Goal: Information Seeking & Learning: Find specific fact

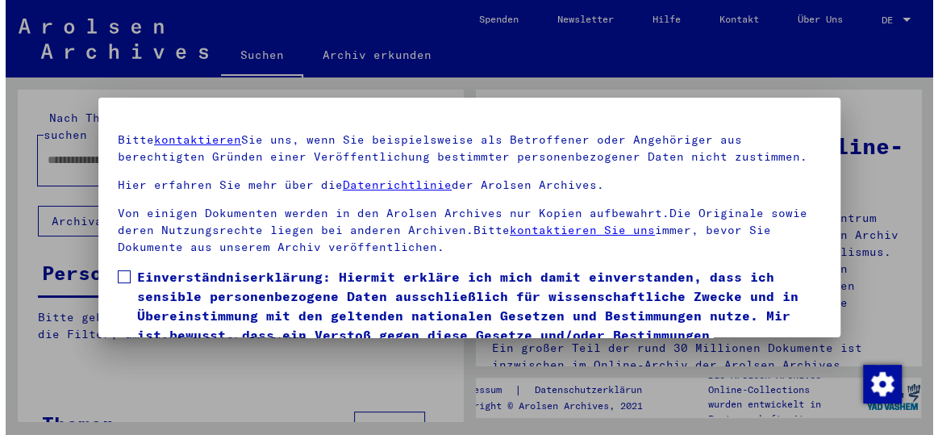
scroll to position [123, 0]
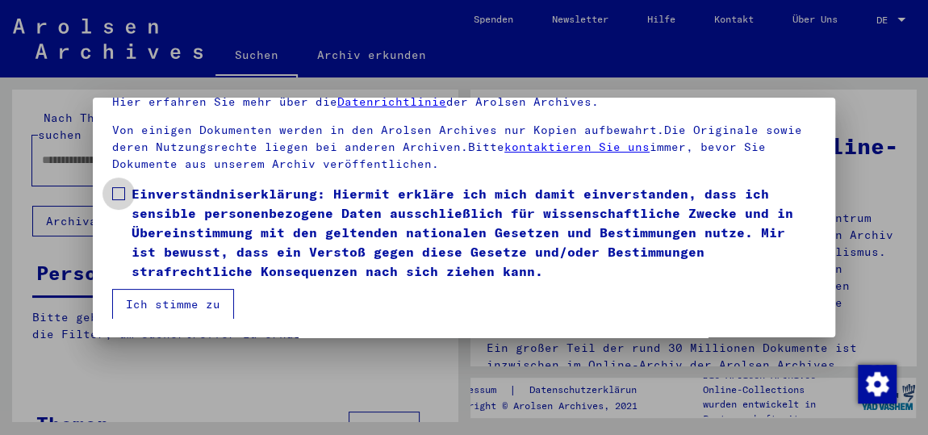
click at [116, 193] on span at bounding box center [118, 193] width 13 height 13
click at [164, 295] on button "Ich stimme zu" at bounding box center [173, 304] width 122 height 31
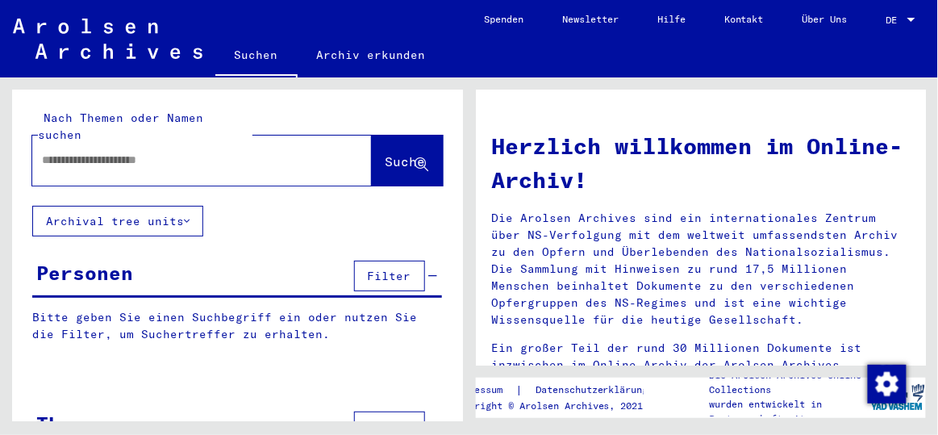
click at [161, 152] on input "text" at bounding box center [183, 160] width 282 height 17
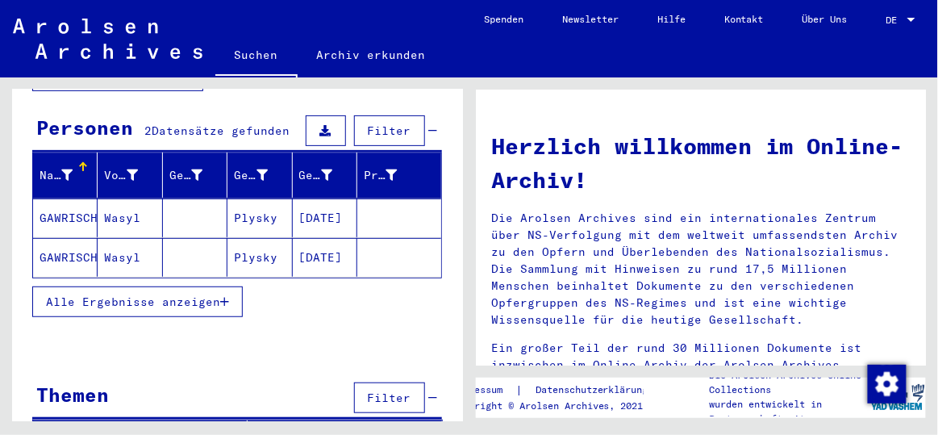
scroll to position [146, 0]
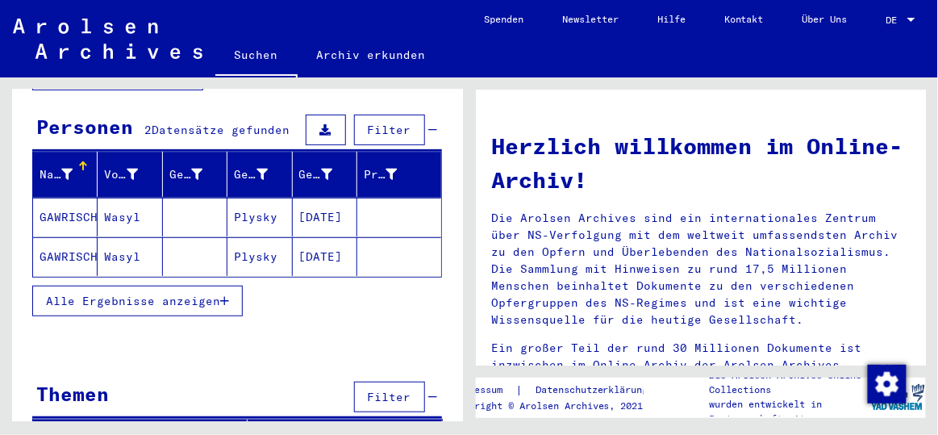
click at [245, 201] on mat-cell "Plysky" at bounding box center [259, 217] width 65 height 39
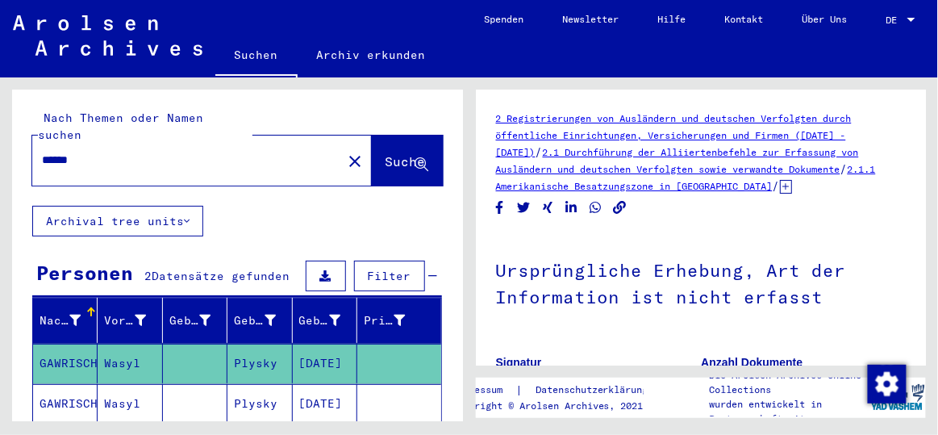
drag, startPoint x: 139, startPoint y: 146, endPoint x: 21, endPoint y: 124, distance: 119.8
click at [21, 124] on div "Nach Themen oder Namen suchen ****** close Suche" at bounding box center [237, 148] width 451 height 116
type input "******"
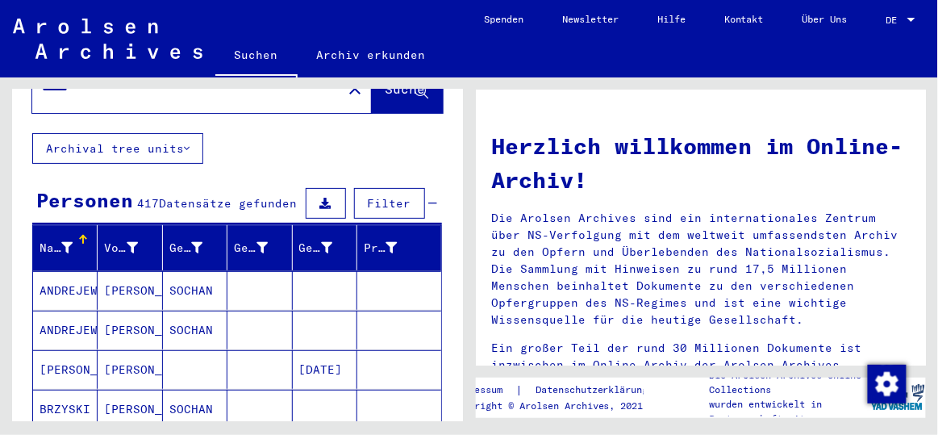
scroll to position [146, 0]
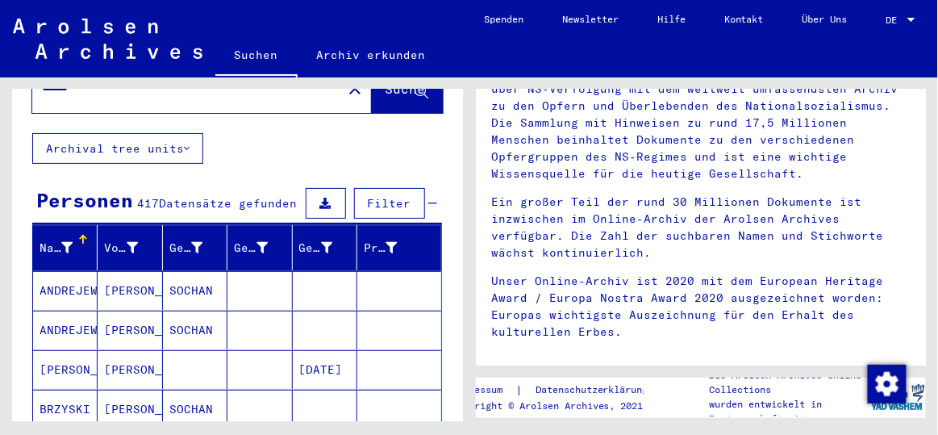
click at [61, 282] on mat-cell "ANDREJEW" at bounding box center [65, 290] width 65 height 39
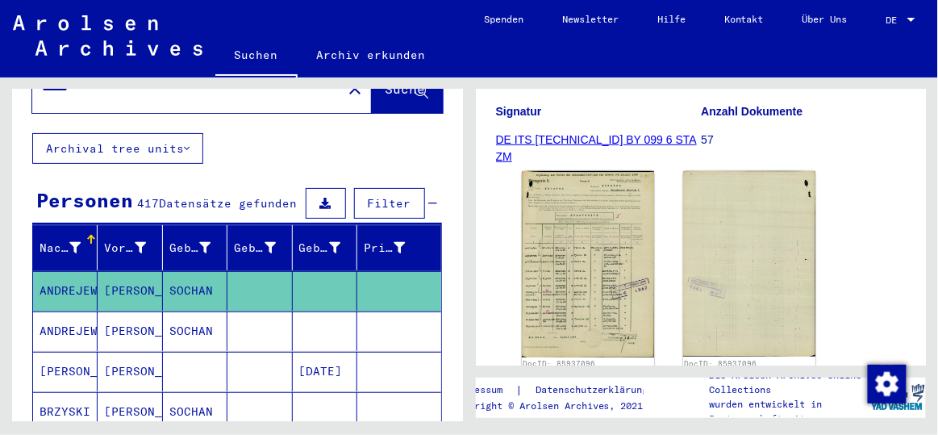
scroll to position [219, 0]
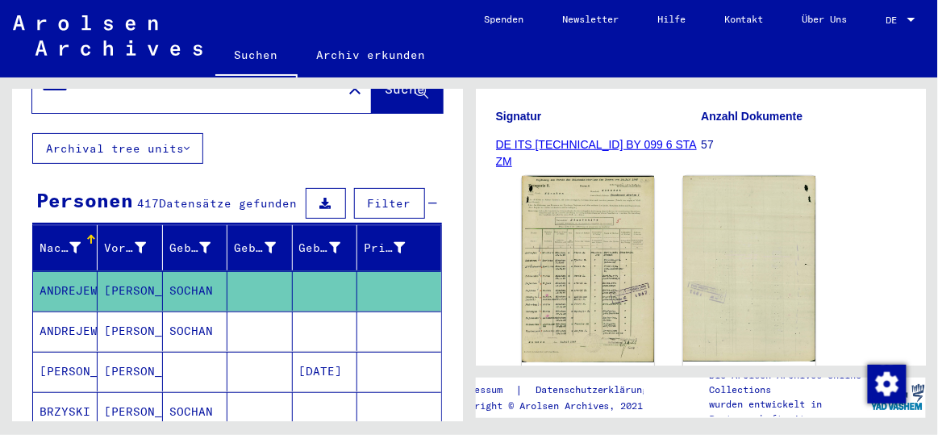
click at [83, 318] on mat-cell "ANDREJEW" at bounding box center [65, 331] width 65 height 40
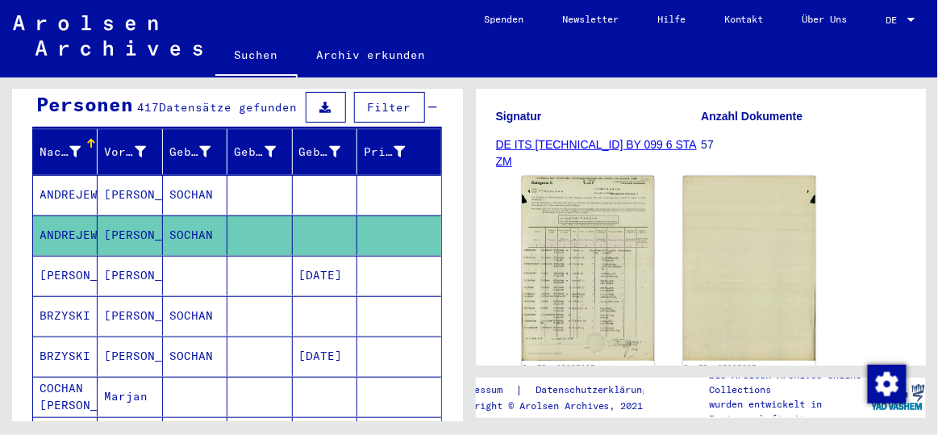
scroll to position [146, 0]
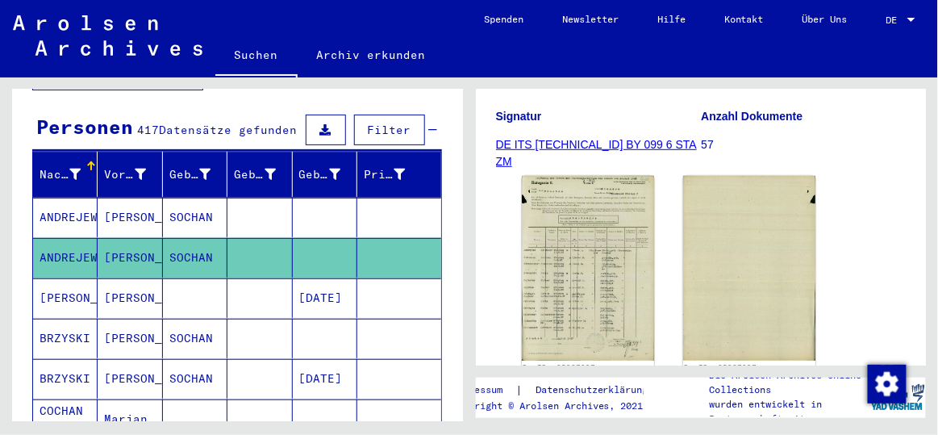
click at [73, 281] on mat-cell "[PERSON_NAME]" at bounding box center [65, 298] width 65 height 40
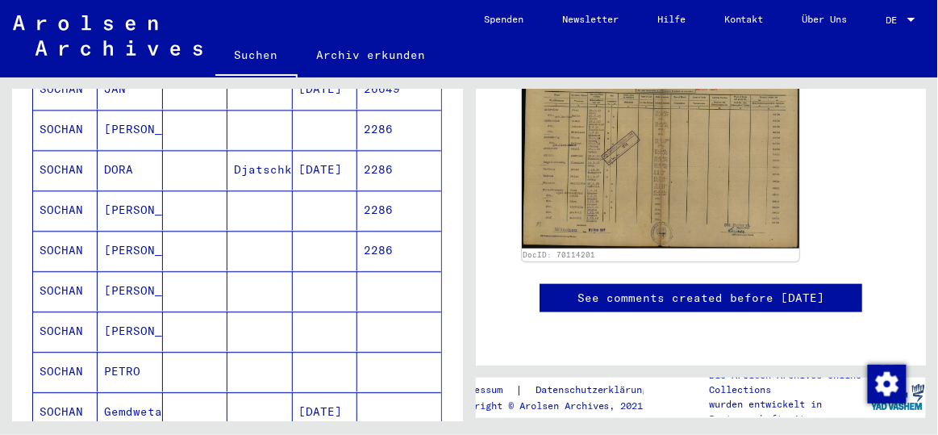
scroll to position [953, 0]
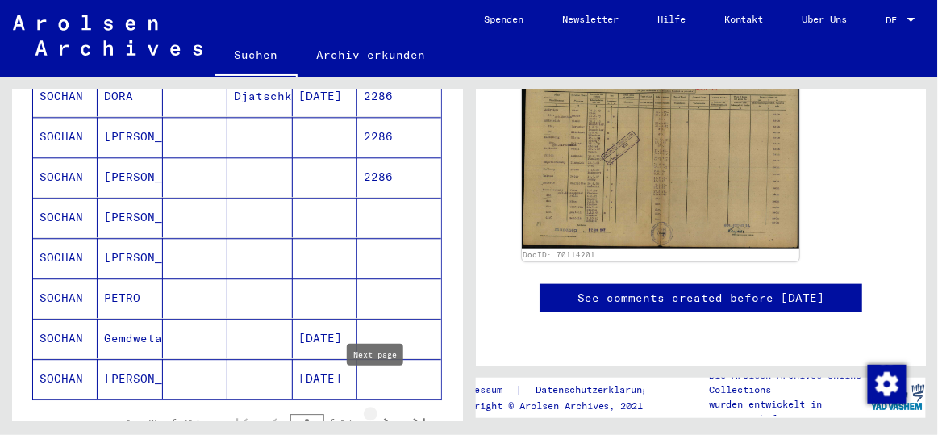
click at [378, 412] on icon "Next page" at bounding box center [387, 423] width 23 height 23
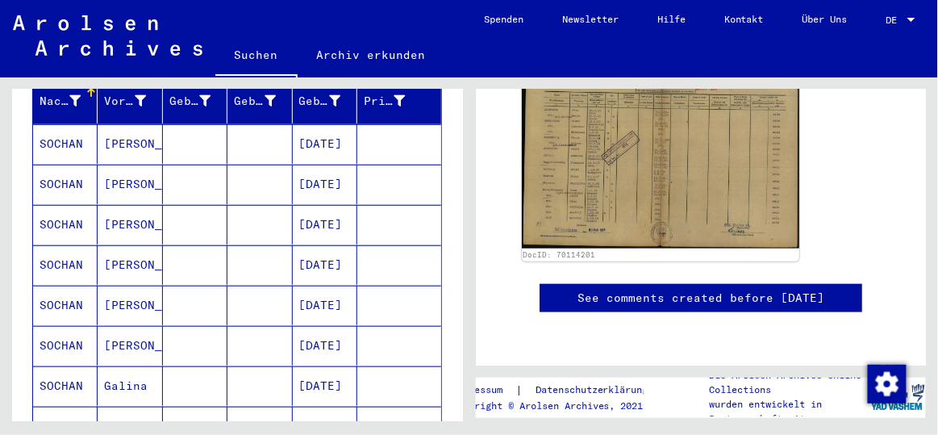
scroll to position [293, 0]
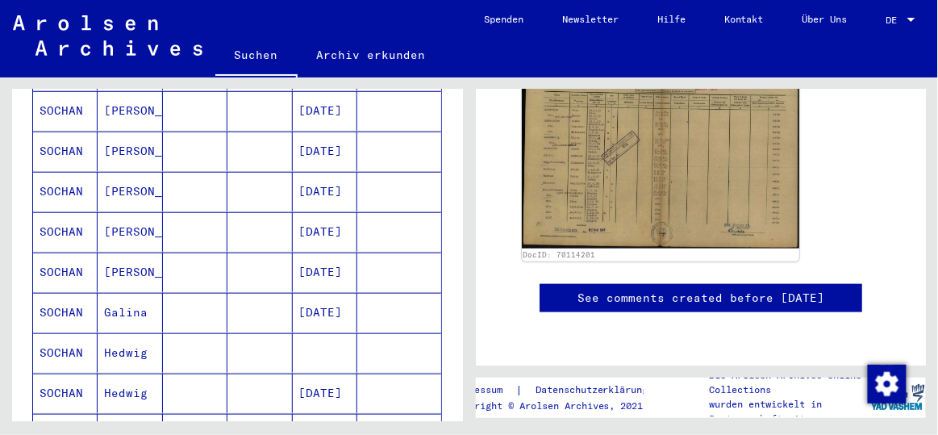
click at [127, 183] on mat-cell "[PERSON_NAME]" at bounding box center [130, 192] width 65 height 40
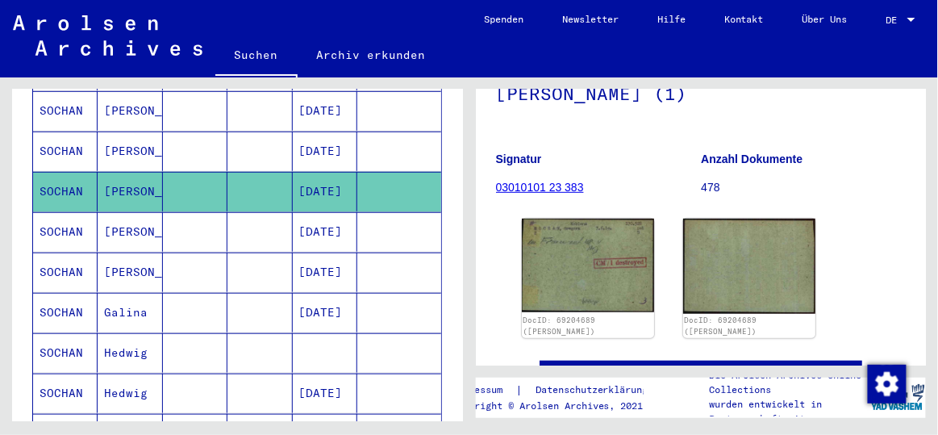
scroll to position [219, 0]
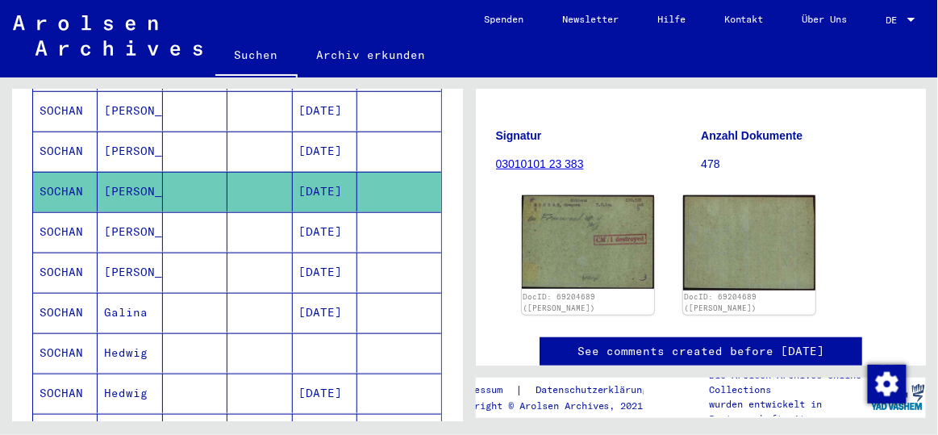
click at [133, 212] on mat-cell "[PERSON_NAME]" at bounding box center [130, 232] width 65 height 40
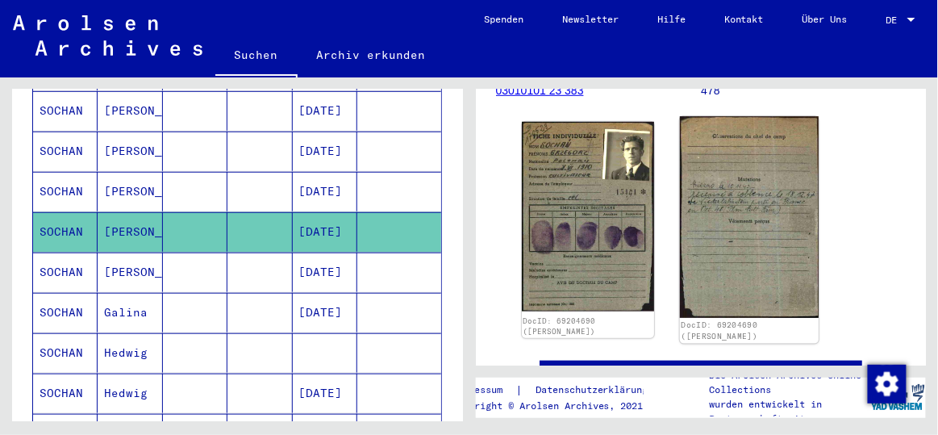
click at [737, 222] on img at bounding box center [749, 218] width 139 height 202
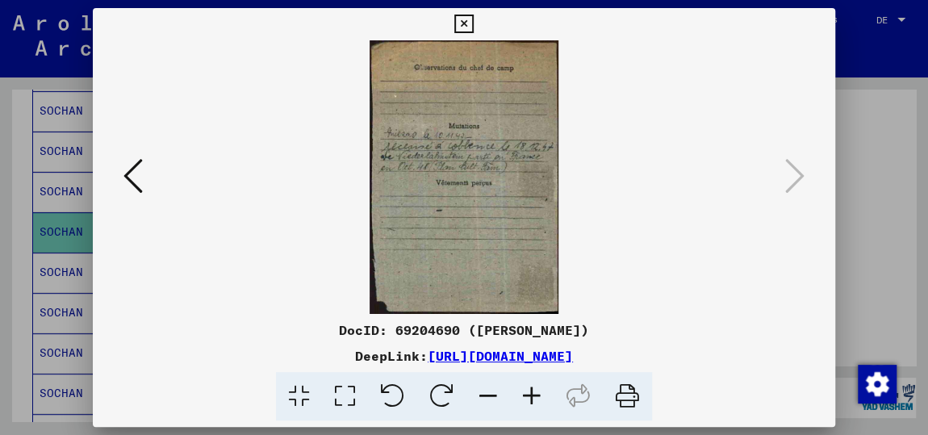
click at [527, 398] on icon at bounding box center [532, 396] width 44 height 49
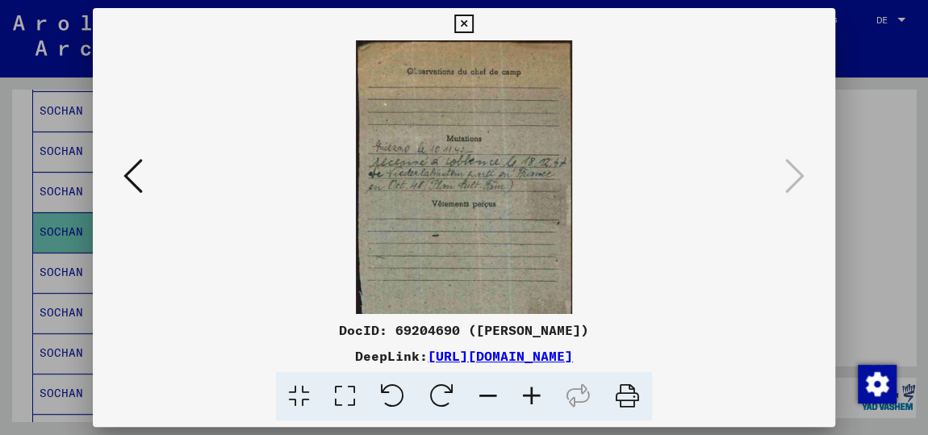
click at [527, 398] on icon at bounding box center [532, 396] width 44 height 49
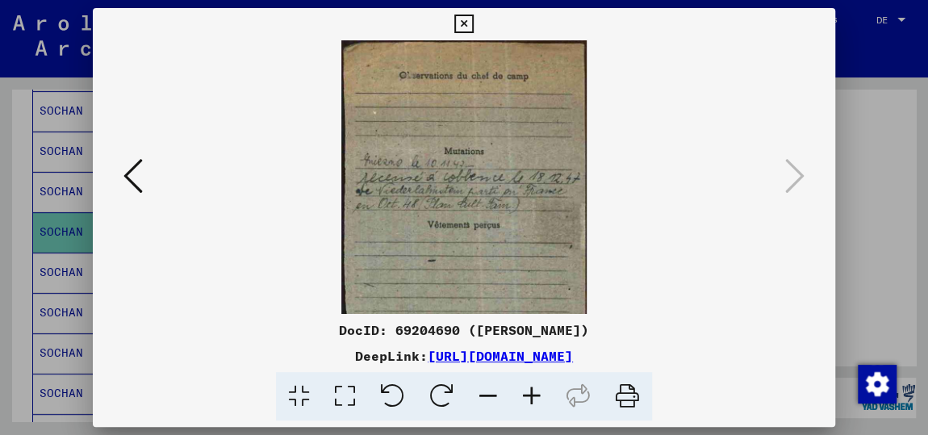
click at [527, 398] on icon at bounding box center [532, 396] width 44 height 49
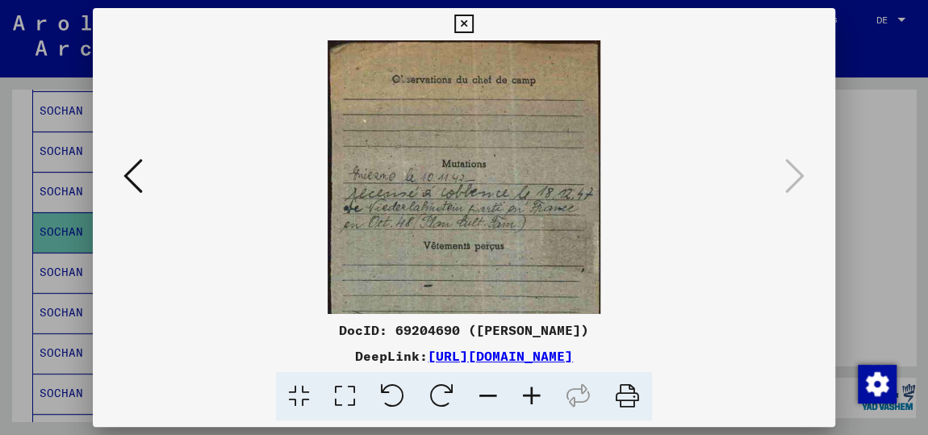
click at [527, 398] on icon at bounding box center [532, 396] width 44 height 49
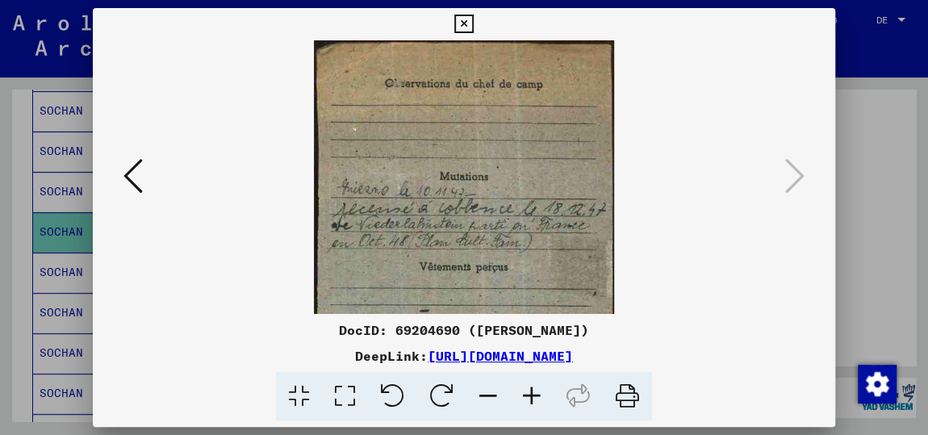
click at [527, 398] on icon at bounding box center [532, 396] width 44 height 49
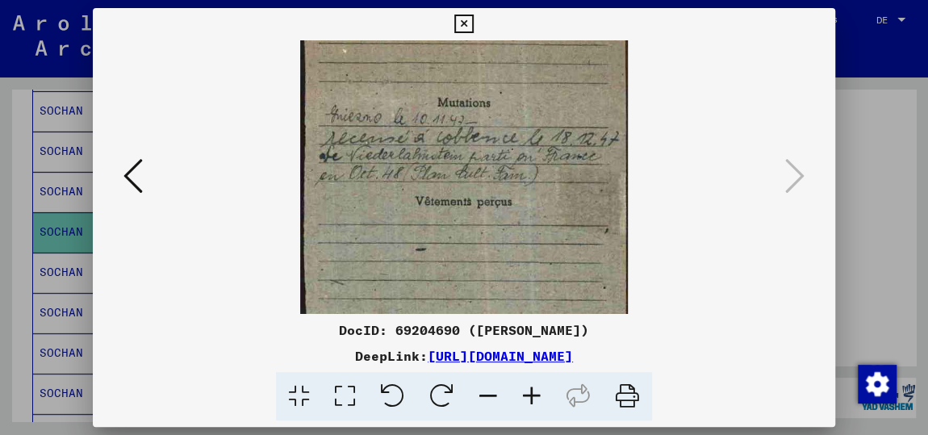
scroll to position [89, 0]
drag, startPoint x: 480, startPoint y: 285, endPoint x: 476, endPoint y: 198, distance: 87.2
click at [476, 198] on img at bounding box center [464, 189] width 328 height 475
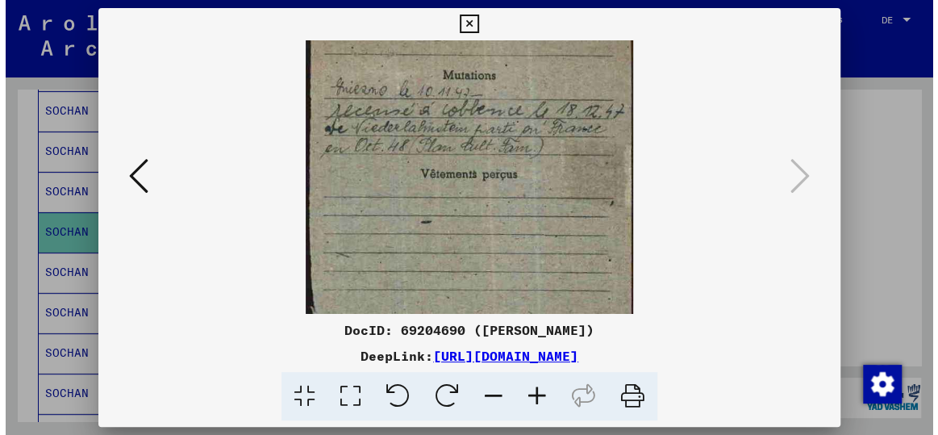
scroll to position [115, 0]
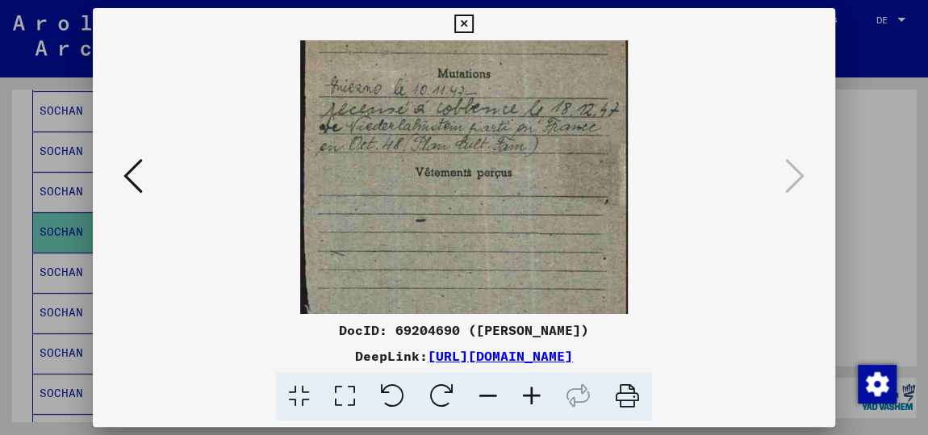
drag, startPoint x: 466, startPoint y: 252, endPoint x: 470, endPoint y: 227, distance: 25.3
click at [470, 227] on img at bounding box center [464, 162] width 328 height 475
click at [463, 15] on icon at bounding box center [463, 24] width 19 height 19
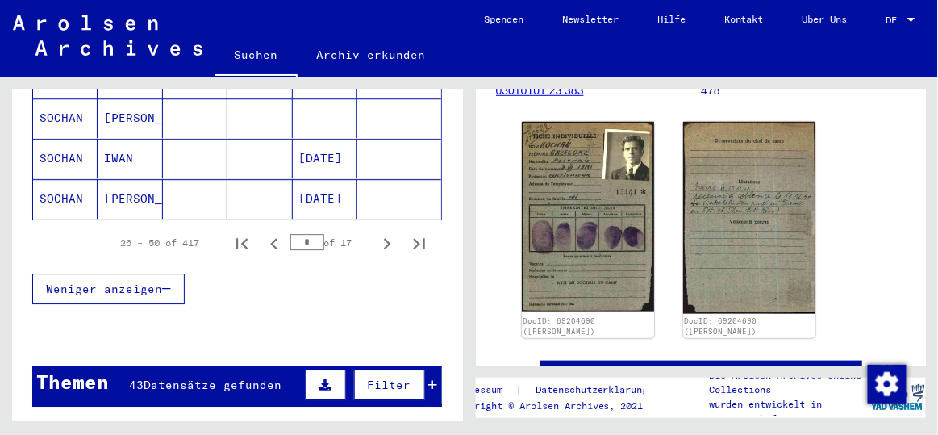
scroll to position [1099, 0]
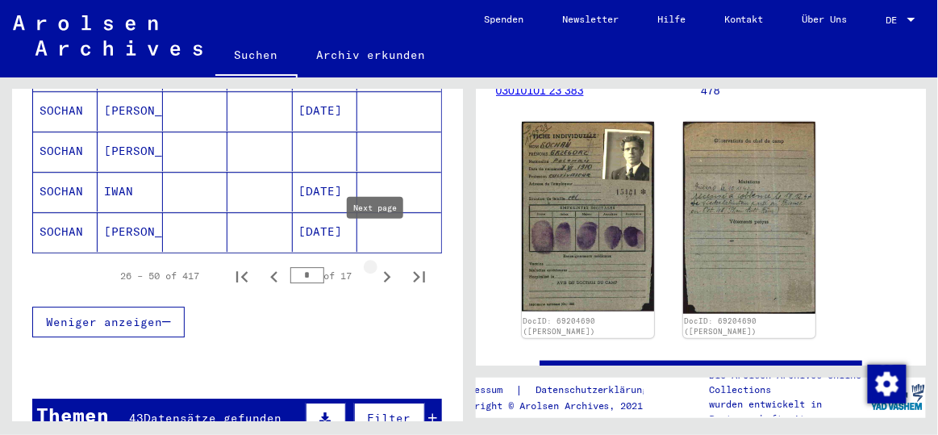
click at [384, 271] on icon "Next page" at bounding box center [387, 276] width 7 height 11
click at [376, 265] on icon "Next page" at bounding box center [387, 276] width 23 height 23
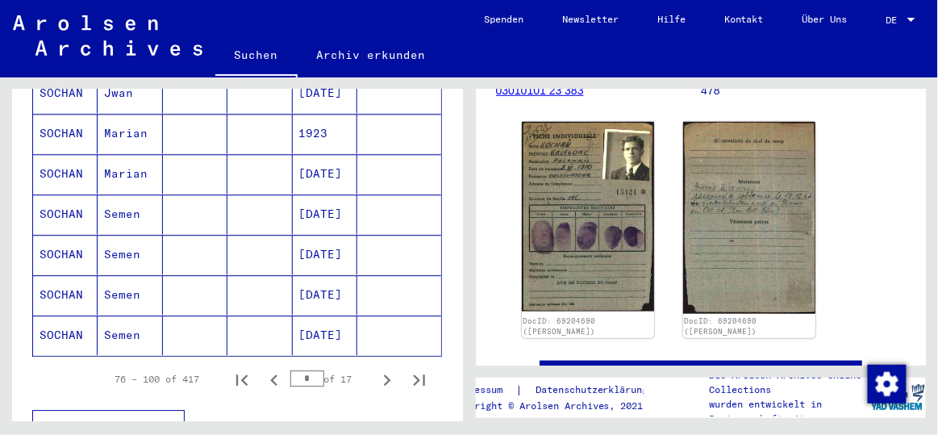
scroll to position [1026, 0]
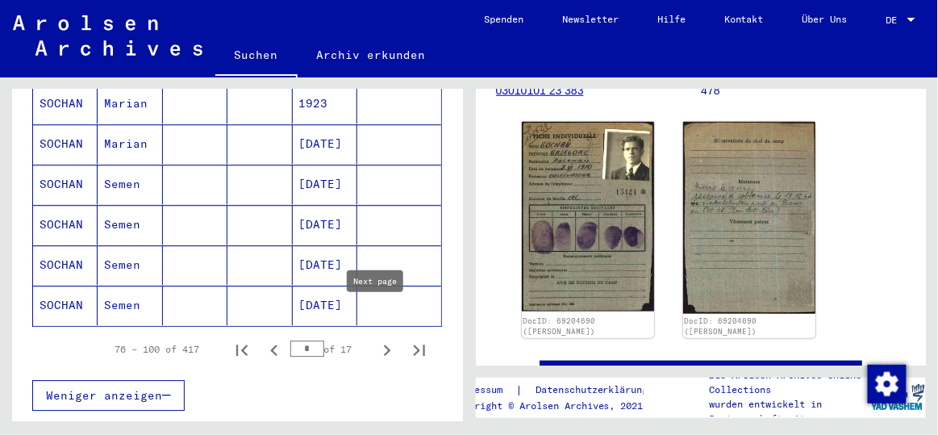
click at [376, 339] on icon "Next page" at bounding box center [387, 350] width 23 height 23
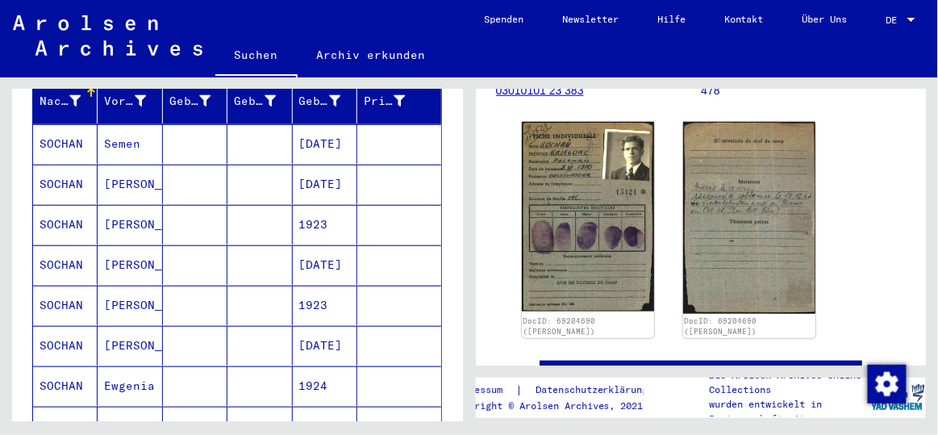
scroll to position [0, 0]
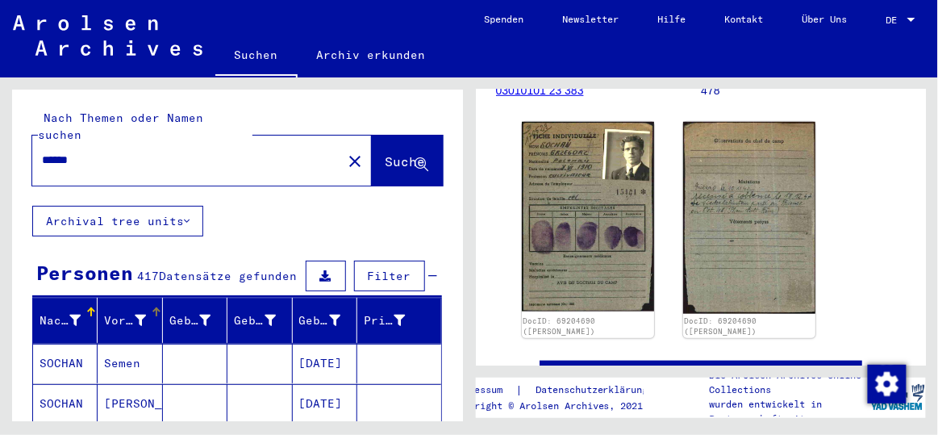
click at [119, 312] on div "Vorname" at bounding box center [124, 320] width 41 height 17
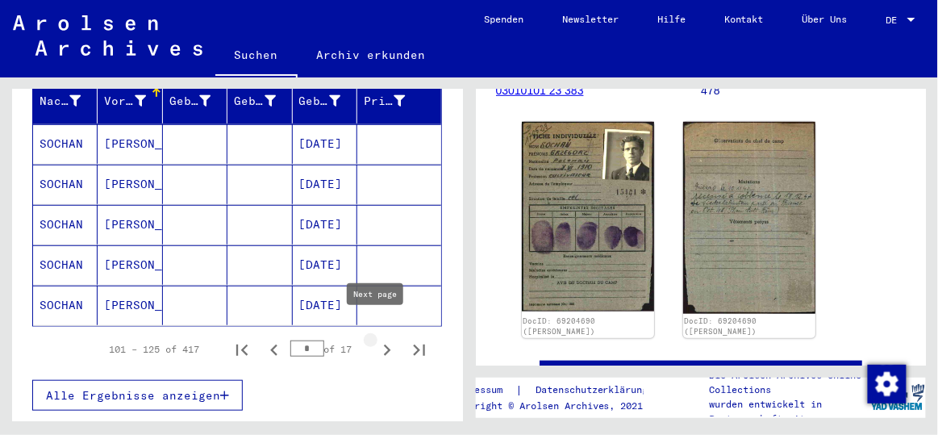
click at [384, 344] on icon "Next page" at bounding box center [387, 349] width 7 height 11
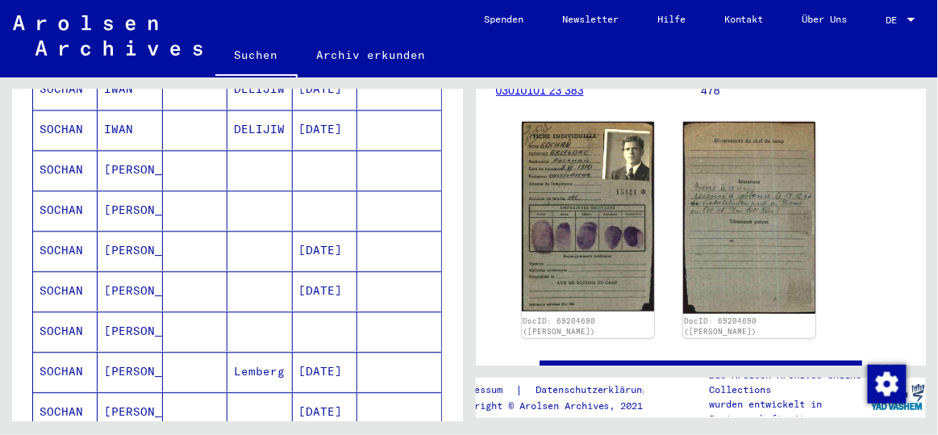
scroll to position [1099, 0]
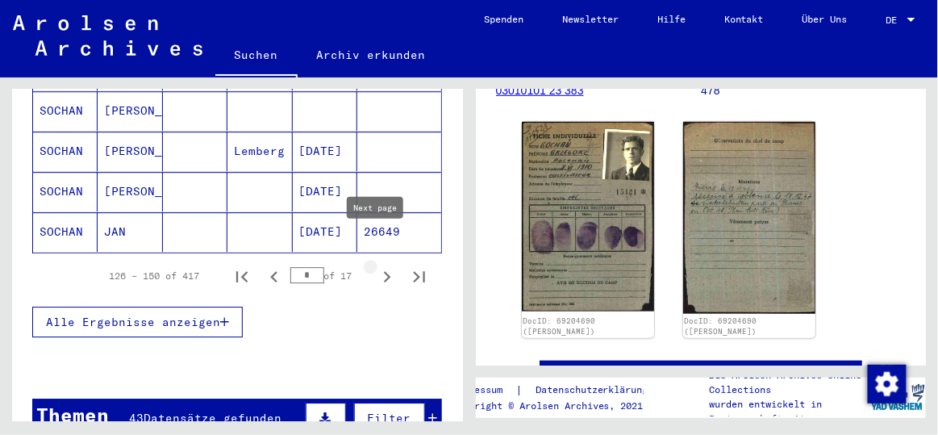
click at [376, 265] on icon "Next page" at bounding box center [387, 276] width 23 height 23
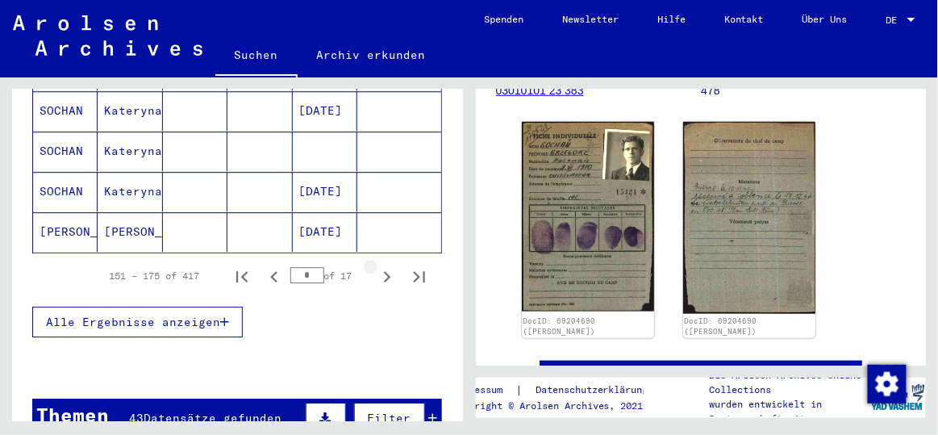
click at [376, 265] on icon "Next page" at bounding box center [387, 276] width 23 height 23
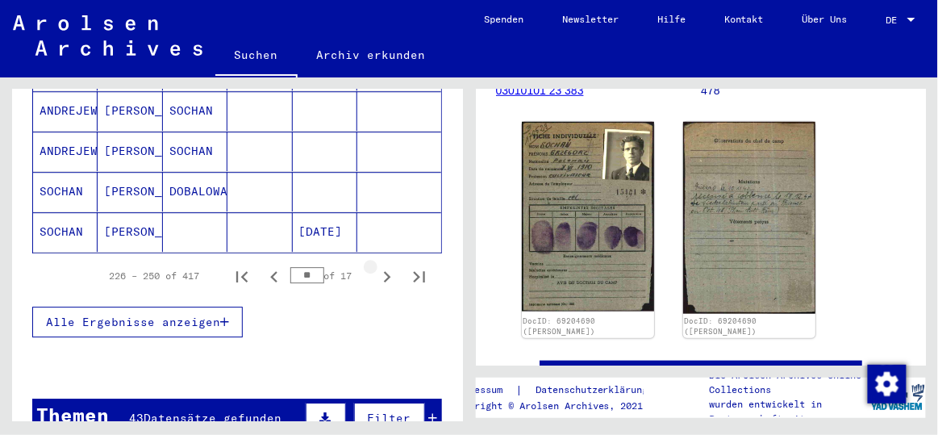
click at [376, 265] on icon "Next page" at bounding box center [387, 276] width 23 height 23
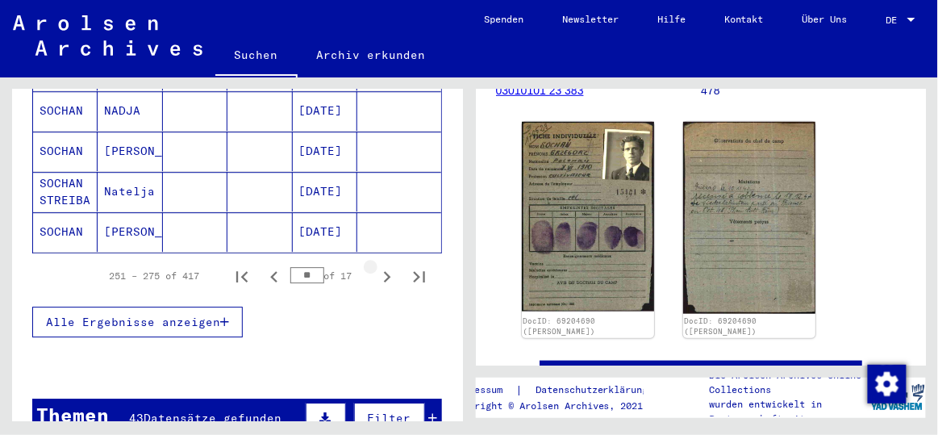
click at [376, 265] on icon "Next page" at bounding box center [387, 276] width 23 height 23
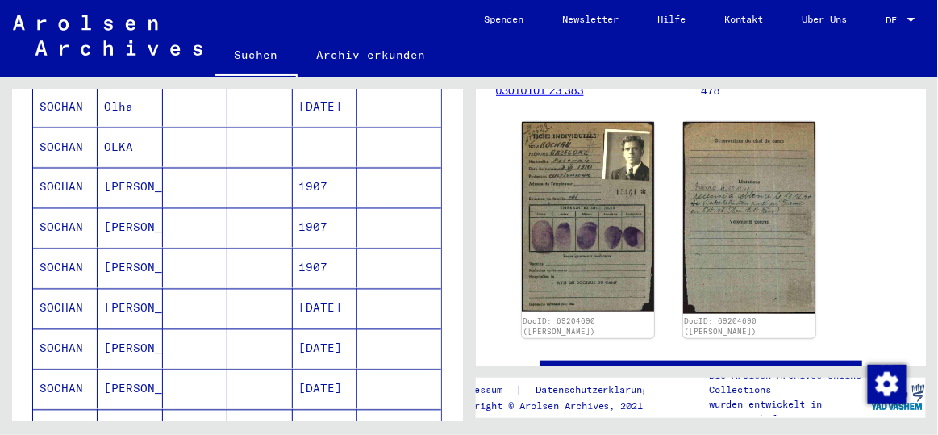
scroll to position [586, 0]
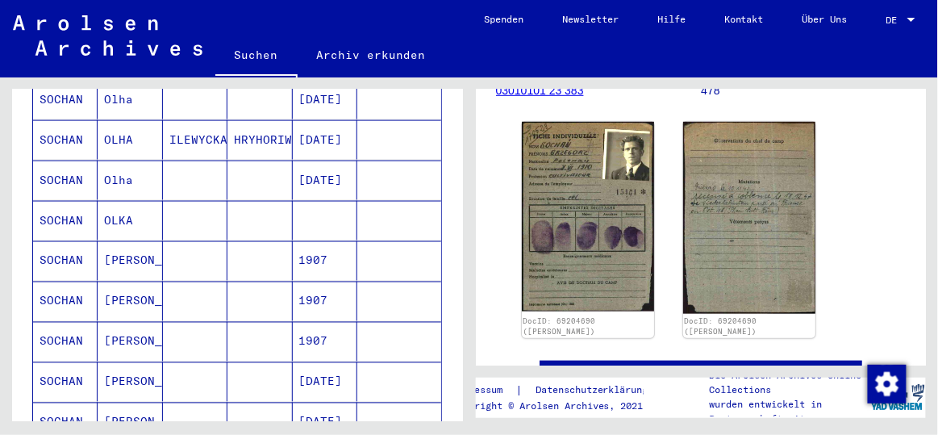
click at [114, 241] on mat-cell "[PERSON_NAME]" at bounding box center [130, 261] width 65 height 40
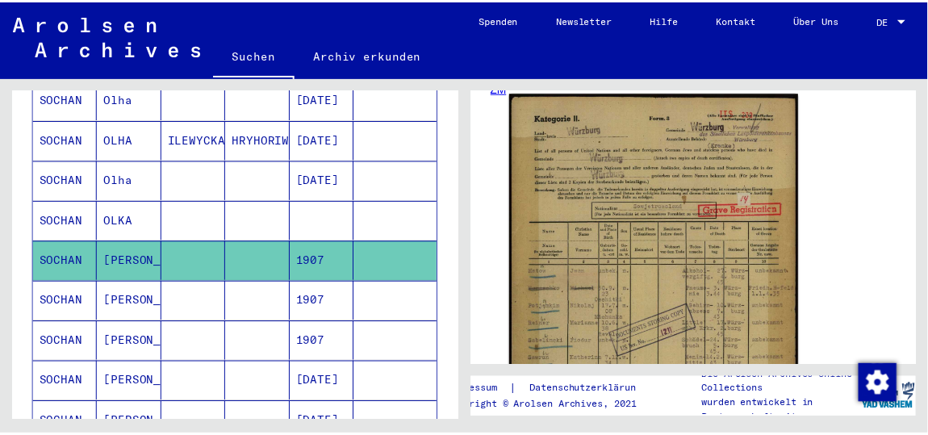
scroll to position [366, 0]
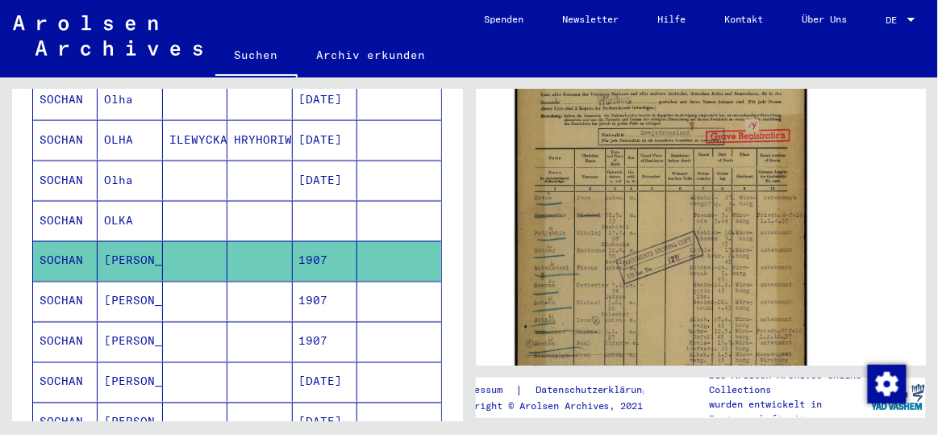
click at [678, 278] on img at bounding box center [661, 223] width 292 height 409
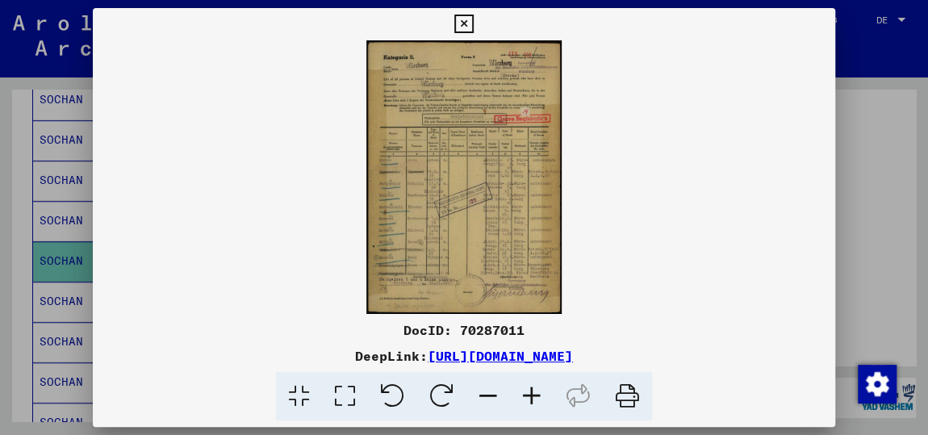
click at [528, 398] on icon at bounding box center [532, 396] width 44 height 49
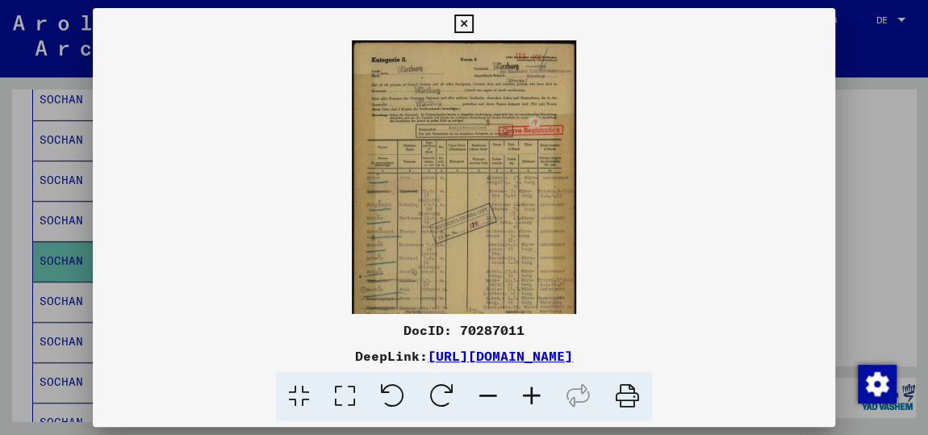
click at [528, 398] on icon at bounding box center [532, 396] width 44 height 49
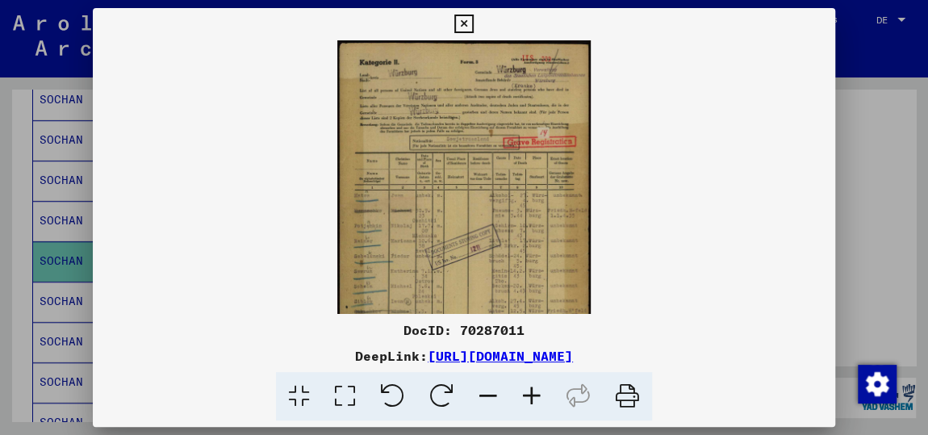
click at [528, 398] on icon at bounding box center [532, 396] width 44 height 49
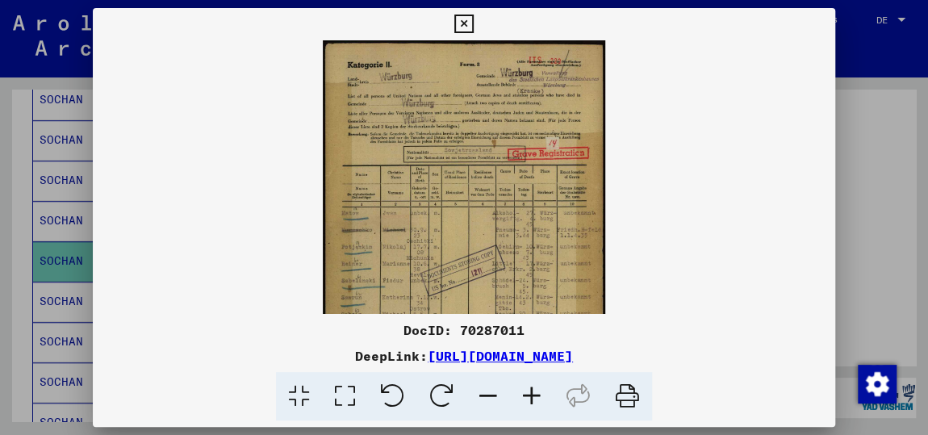
click at [528, 398] on icon at bounding box center [532, 396] width 44 height 49
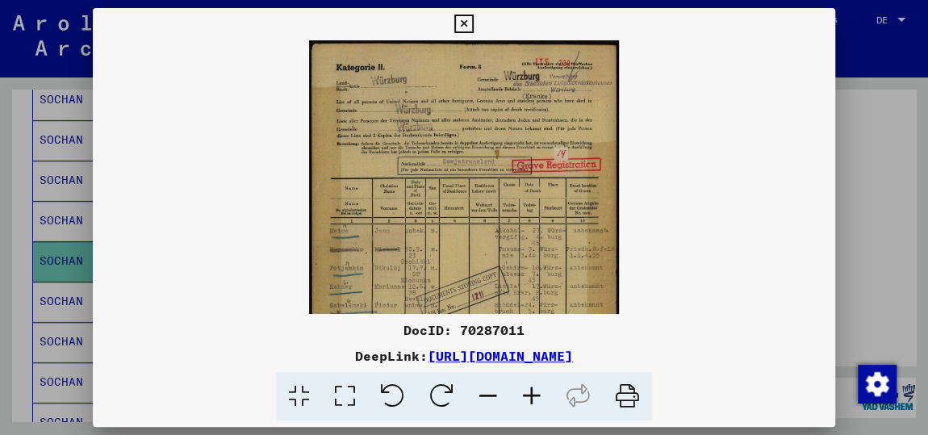
click at [528, 398] on icon at bounding box center [532, 396] width 44 height 49
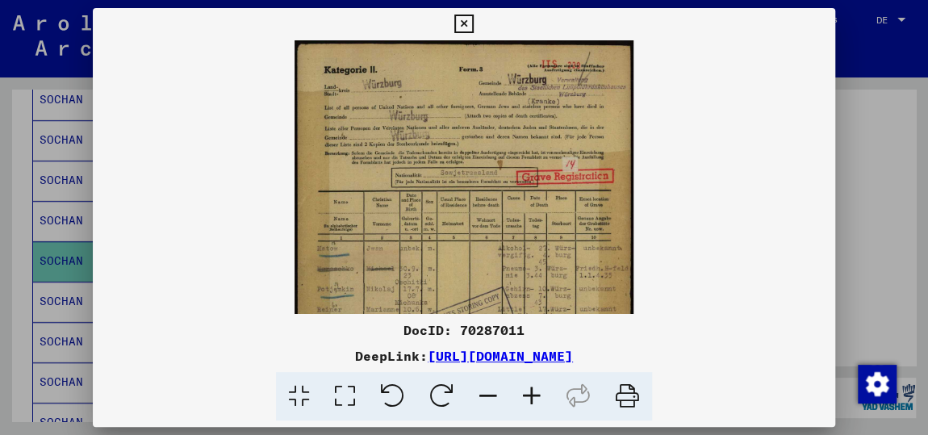
click at [528, 398] on icon at bounding box center [532, 396] width 44 height 49
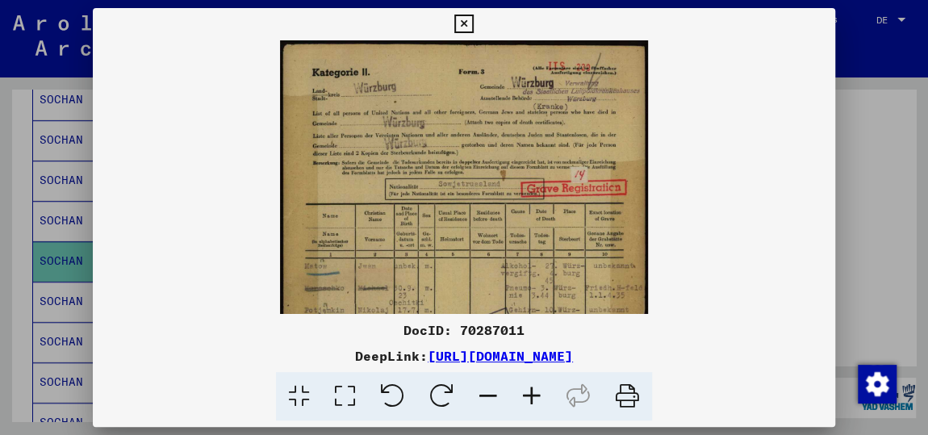
click at [528, 398] on icon at bounding box center [532, 396] width 44 height 49
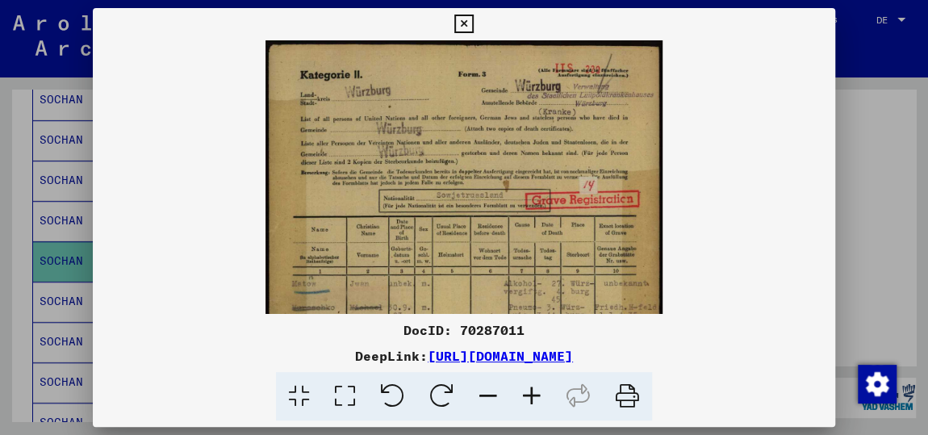
click at [528, 398] on icon at bounding box center [532, 396] width 44 height 49
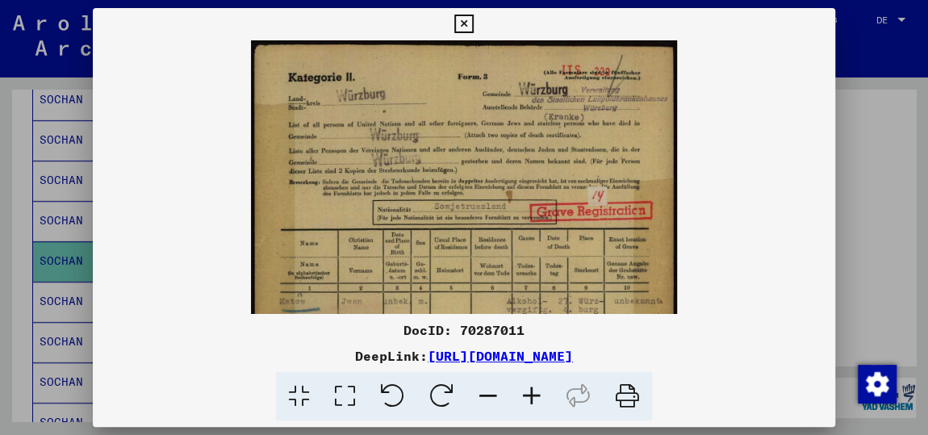
click at [528, 398] on icon at bounding box center [532, 396] width 44 height 49
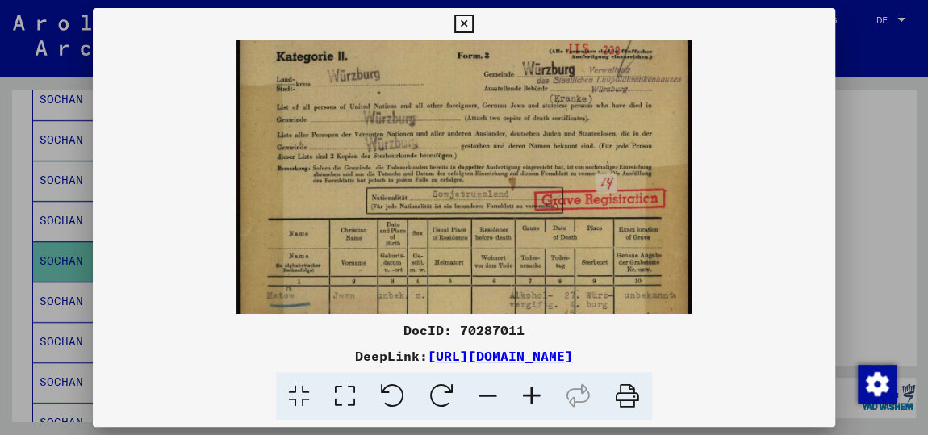
scroll to position [24, 0]
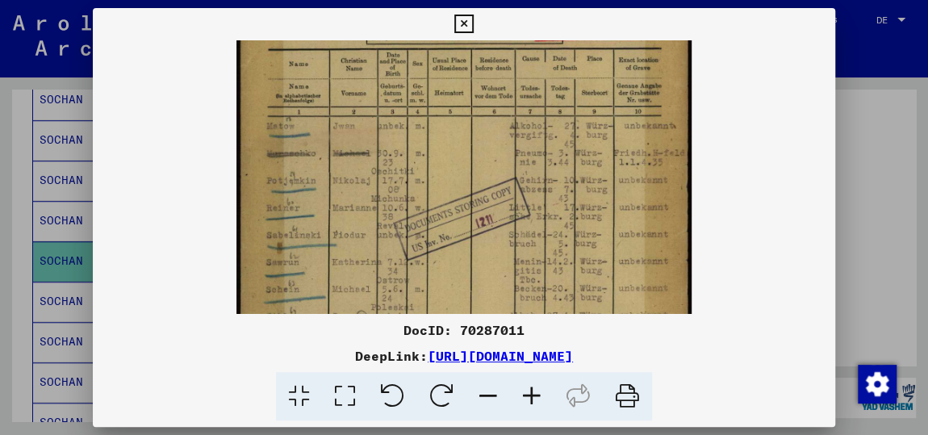
drag, startPoint x: 498, startPoint y: 265, endPoint x: 507, endPoint y: 73, distance: 192.2
click at [507, 73] on img at bounding box center [463, 166] width 454 height 636
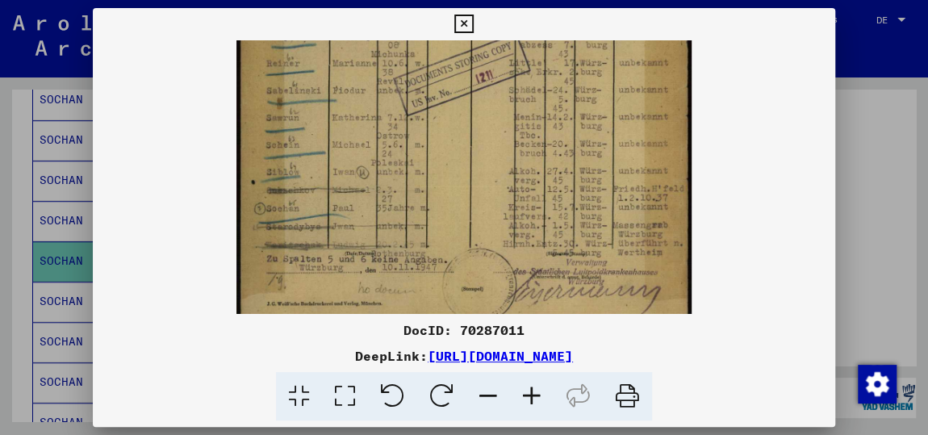
scroll to position [340, 0]
drag, startPoint x: 496, startPoint y: 249, endPoint x: 500, endPoint y: 107, distance: 142.0
click at [500, 107] on img at bounding box center [463, 19] width 454 height 636
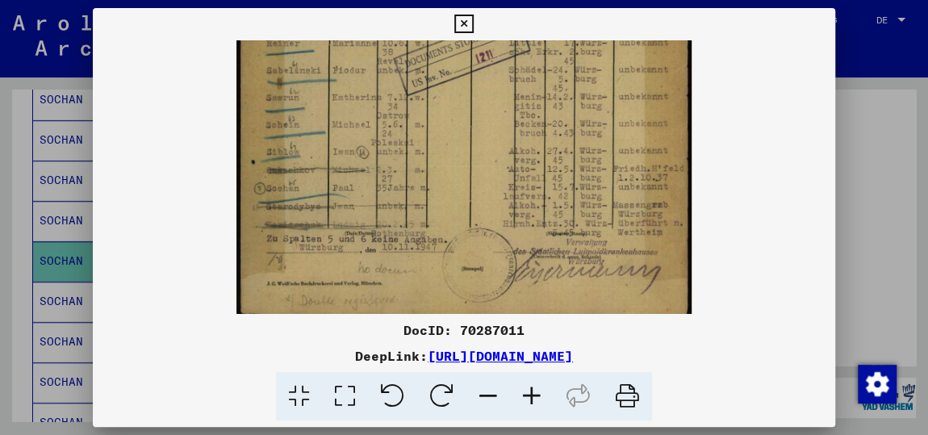
scroll to position [354, 0]
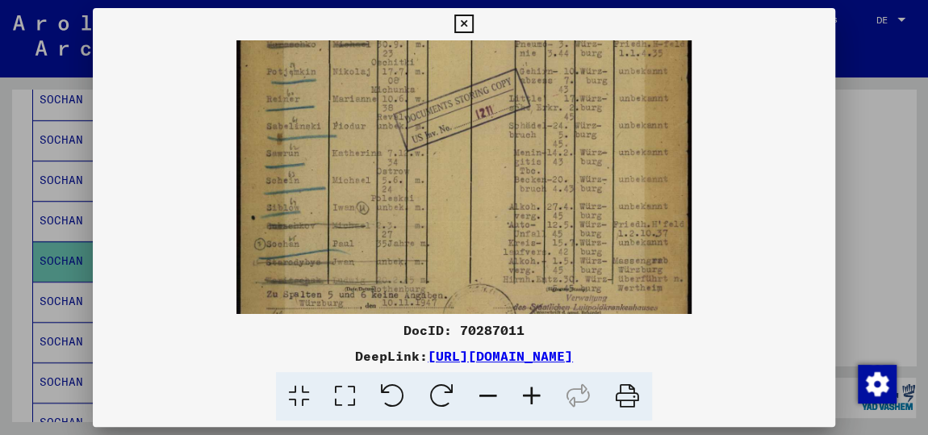
drag, startPoint x: 499, startPoint y: 241, endPoint x: 487, endPoint y: 215, distance: 29.2
click at [489, 269] on img at bounding box center [463, 57] width 454 height 636
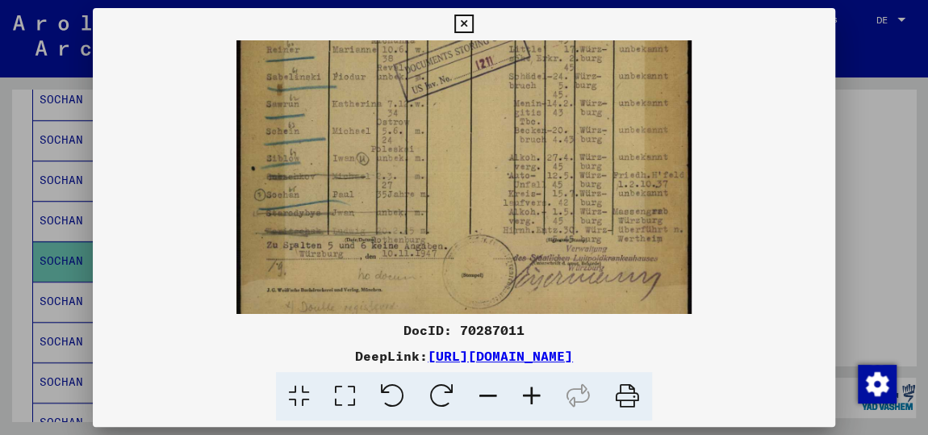
scroll to position [363, 0]
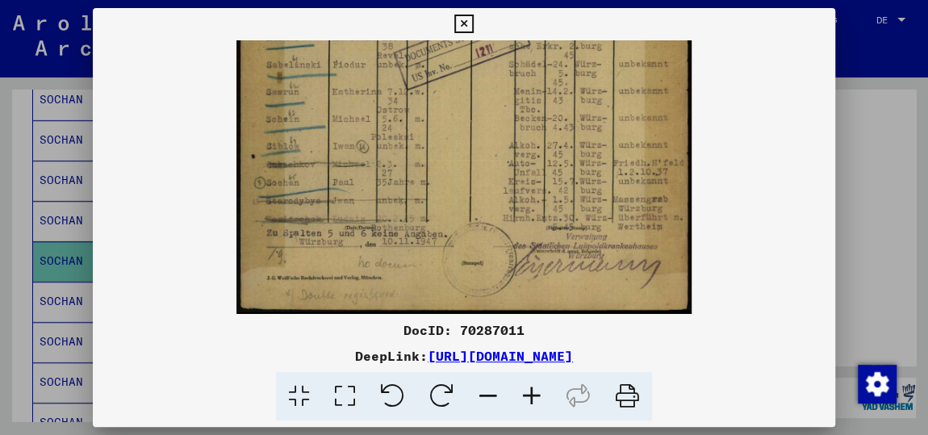
drag, startPoint x: 490, startPoint y: 132, endPoint x: 447, endPoint y: 27, distance: 114.0
click at [447, 27] on div "DocID: 70287011 DeepLink: [URL][DOMAIN_NAME]" at bounding box center [464, 214] width 742 height 413
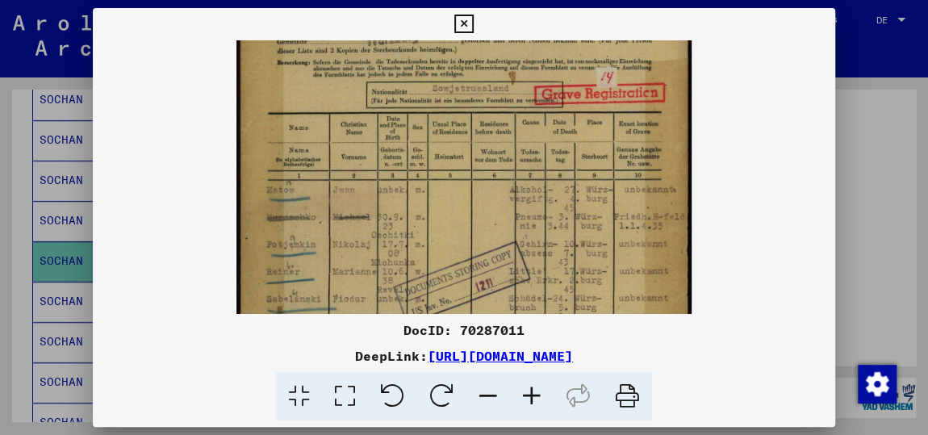
drag, startPoint x: 486, startPoint y: 99, endPoint x: 420, endPoint y: 366, distance: 274.9
click at [420, 366] on div "DocID: 70287011 DeepLink: [URL][DOMAIN_NAME]" at bounding box center [464, 214] width 742 height 413
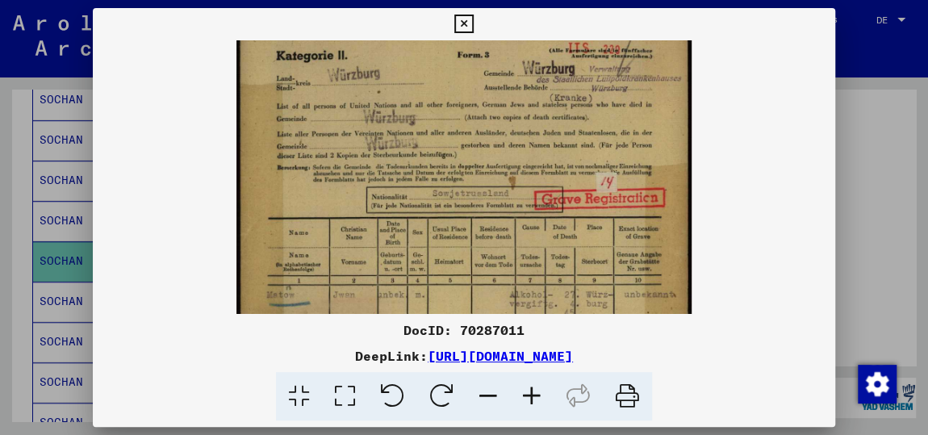
scroll to position [0, 0]
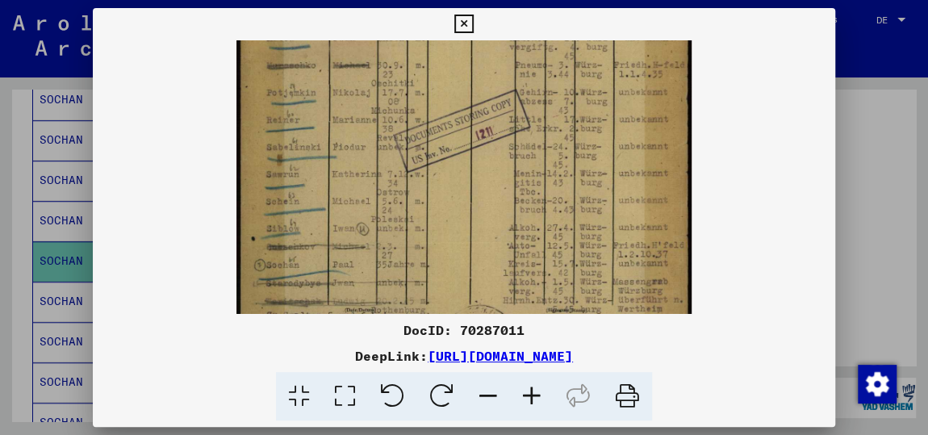
drag, startPoint x: 470, startPoint y: 164, endPoint x: 475, endPoint y: 41, distance: 122.7
click at [475, 41] on img at bounding box center [463, 78] width 454 height 636
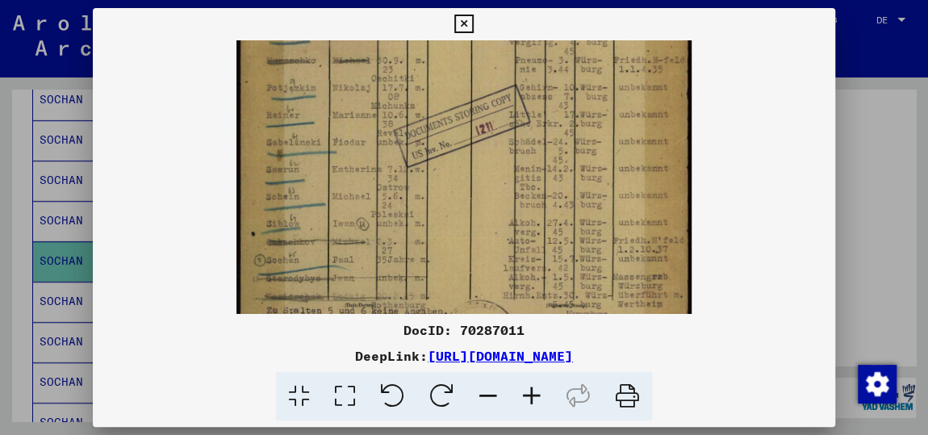
scroll to position [363, 0]
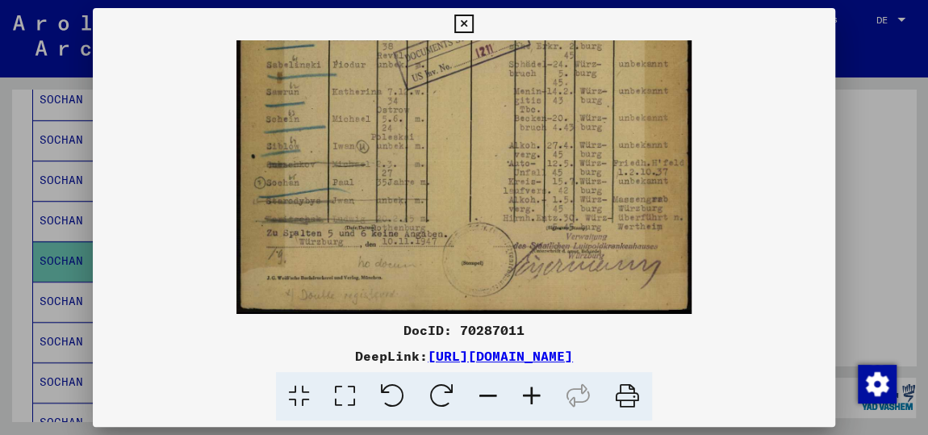
drag, startPoint x: 445, startPoint y: 290, endPoint x: 471, endPoint y: 75, distance: 216.1
drag, startPoint x: 473, startPoint y: 97, endPoint x: 476, endPoint y: 40, distance: 57.3
click at [467, 23] on icon at bounding box center [463, 24] width 19 height 19
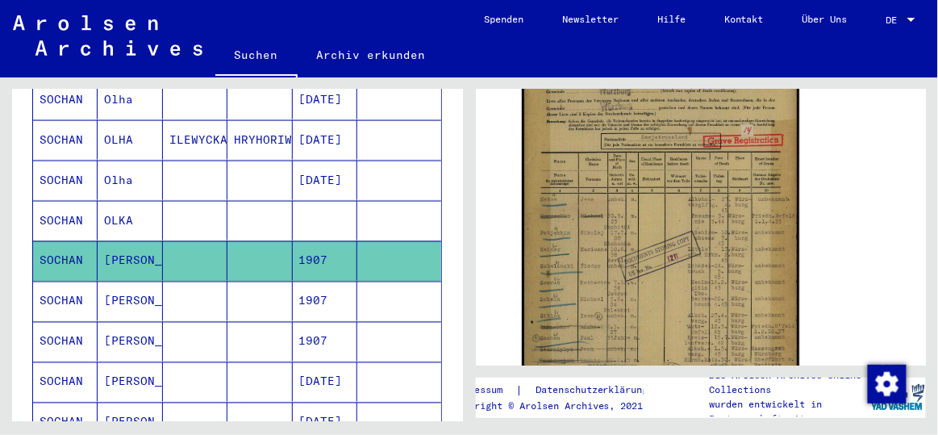
click at [115, 322] on mat-cell "[PERSON_NAME]" at bounding box center [130, 342] width 65 height 40
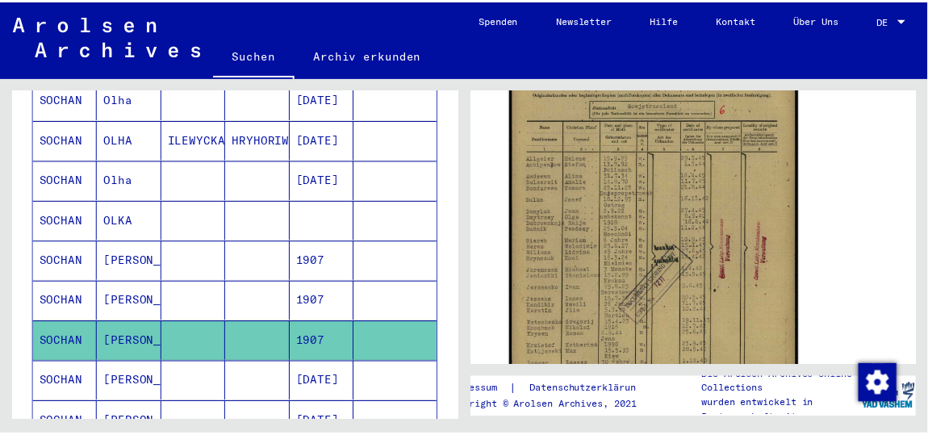
scroll to position [366, 0]
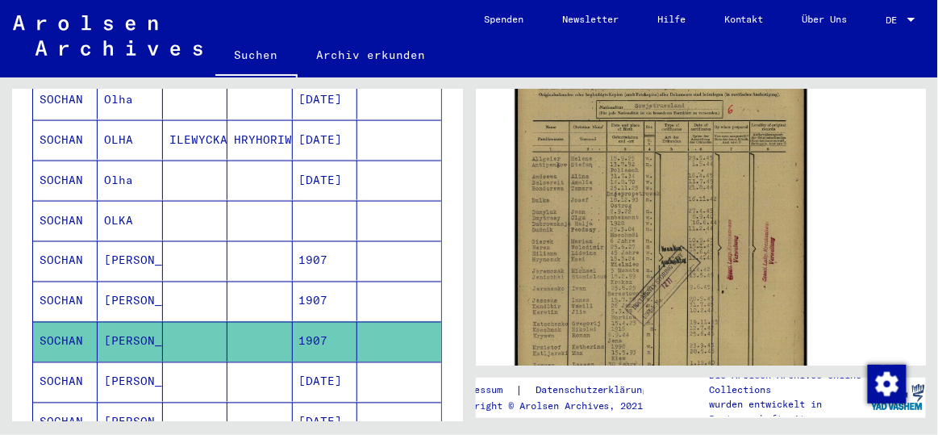
click at [652, 267] on img at bounding box center [661, 225] width 292 height 413
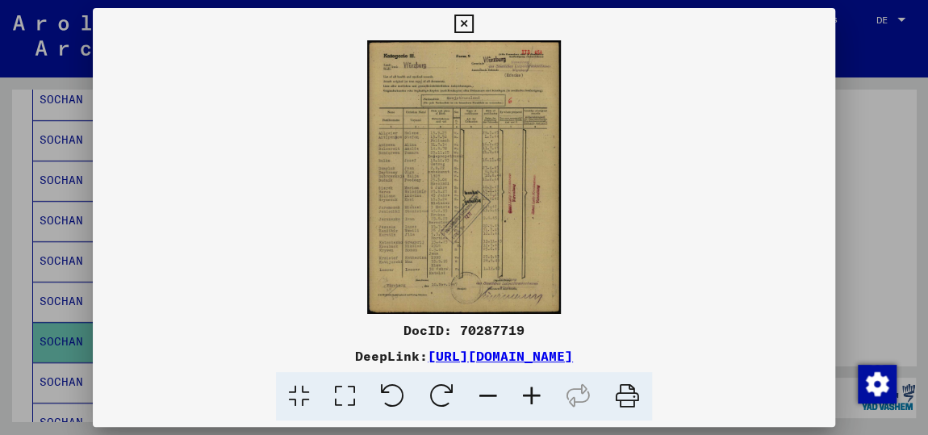
click at [487, 209] on img at bounding box center [464, 176] width 742 height 273
click at [528, 394] on icon at bounding box center [532, 396] width 44 height 49
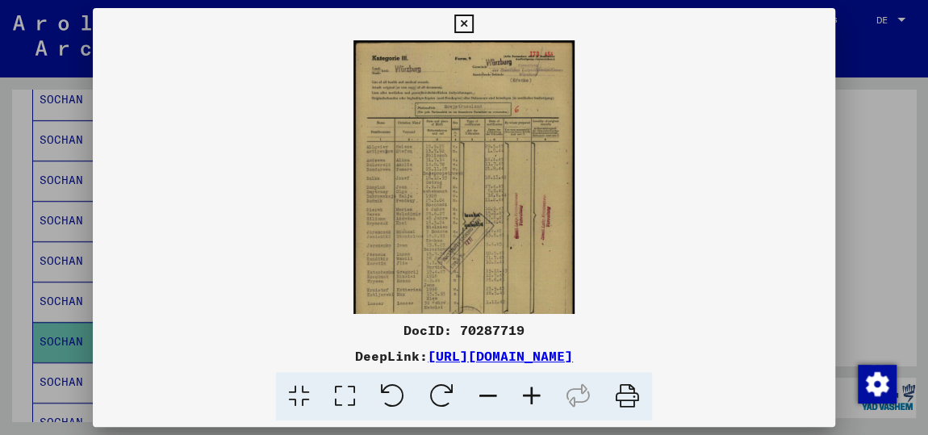
click at [528, 394] on icon at bounding box center [532, 396] width 44 height 49
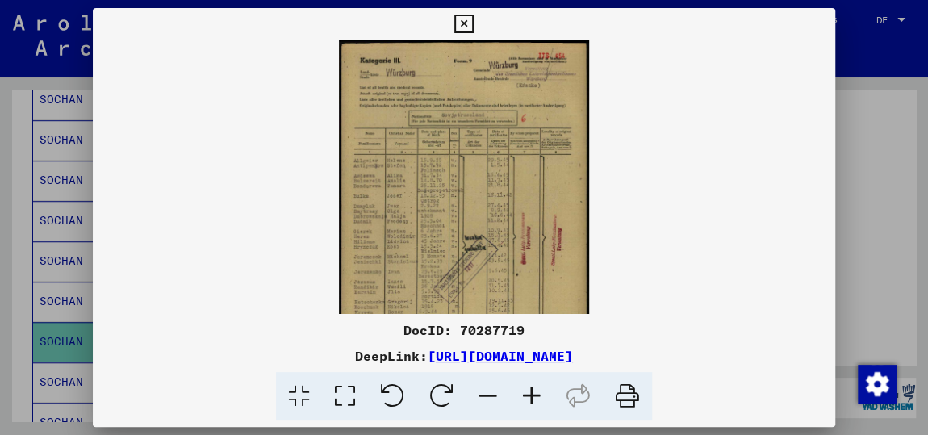
click at [528, 393] on icon at bounding box center [532, 396] width 44 height 49
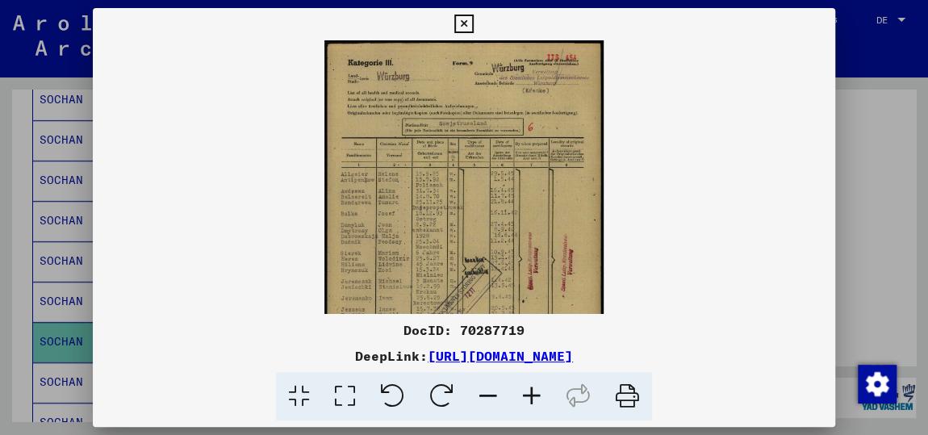
click at [528, 389] on icon at bounding box center [532, 396] width 44 height 49
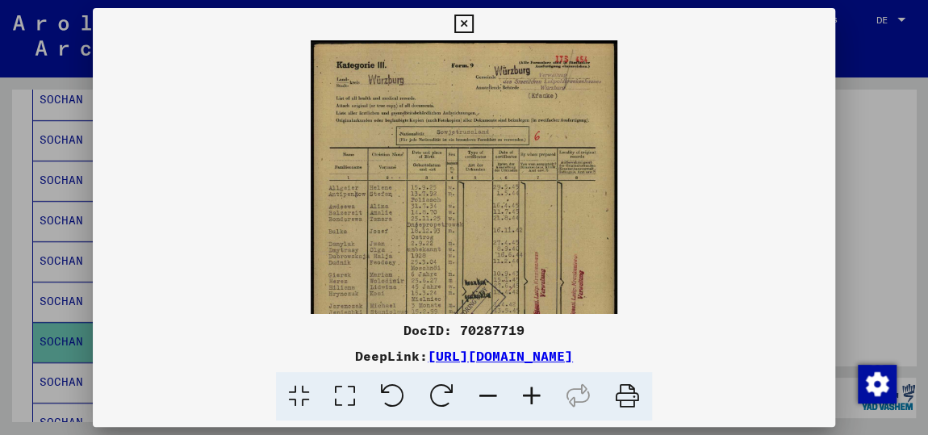
click at [528, 389] on icon at bounding box center [532, 396] width 44 height 49
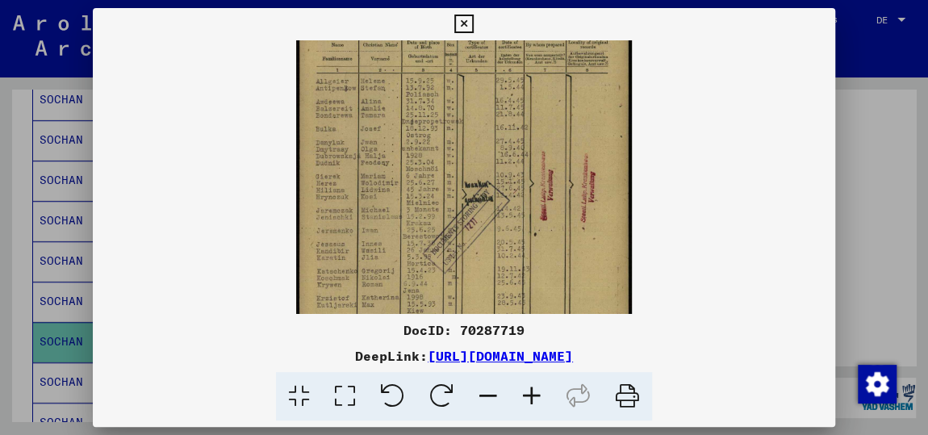
drag, startPoint x: 419, startPoint y: 288, endPoint x: 423, endPoint y: 175, distance: 113.0
click at [423, 175] on img at bounding box center [464, 157] width 336 height 475
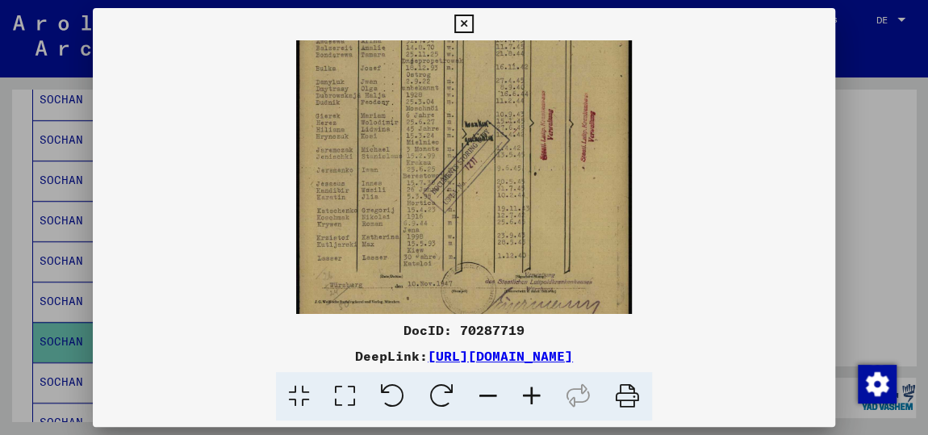
scroll to position [202, 0]
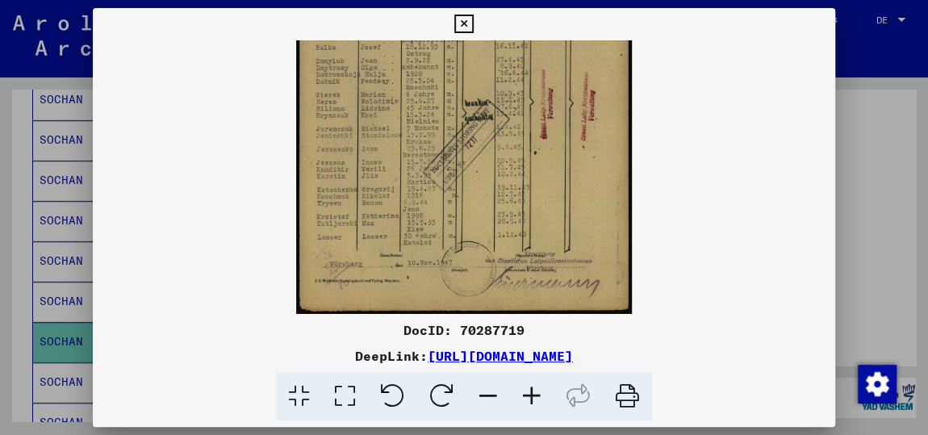
drag, startPoint x: 415, startPoint y: 260, endPoint x: 418, endPoint y: 169, distance: 91.2
click at [418, 169] on img at bounding box center [464, 76] width 336 height 475
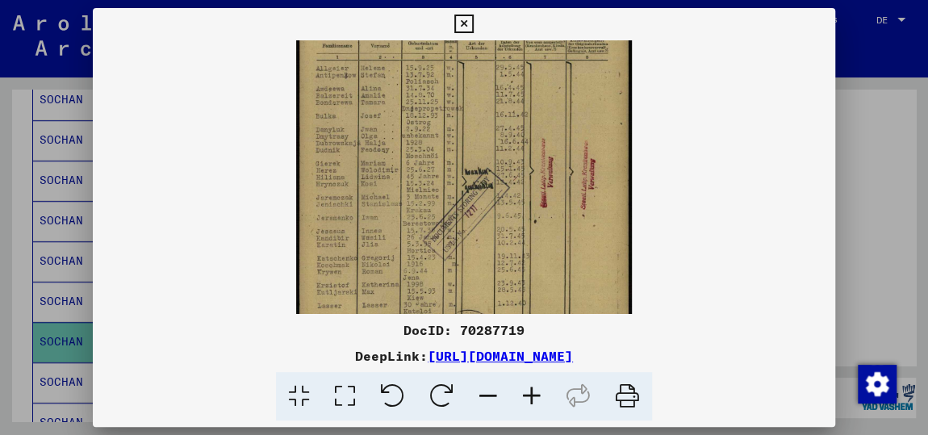
drag, startPoint x: 423, startPoint y: 231, endPoint x: 419, endPoint y: 288, distance: 57.5
click at [419, 288] on img at bounding box center [464, 144] width 336 height 475
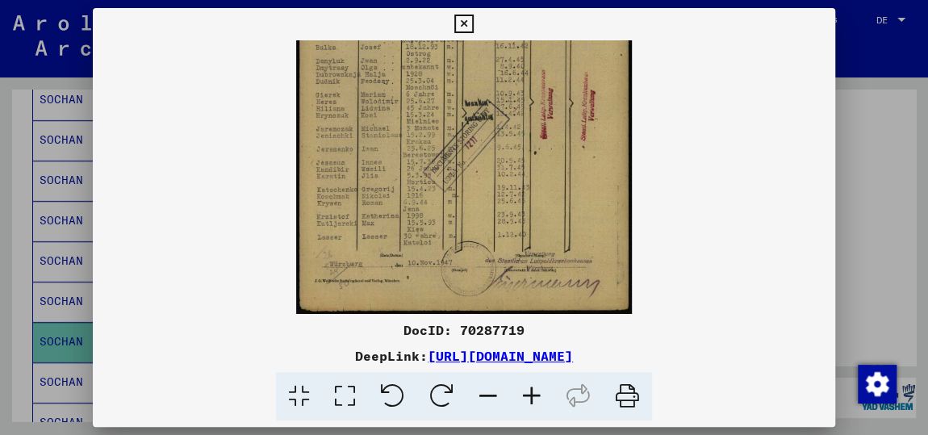
drag, startPoint x: 425, startPoint y: 149, endPoint x: 424, endPoint y: 82, distance: 67.0
click at [424, 82] on img at bounding box center [464, 76] width 336 height 475
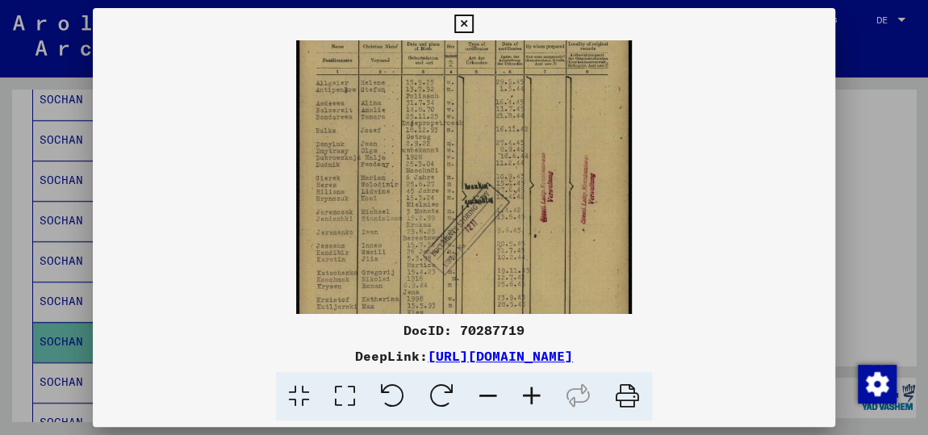
scroll to position [110, 0]
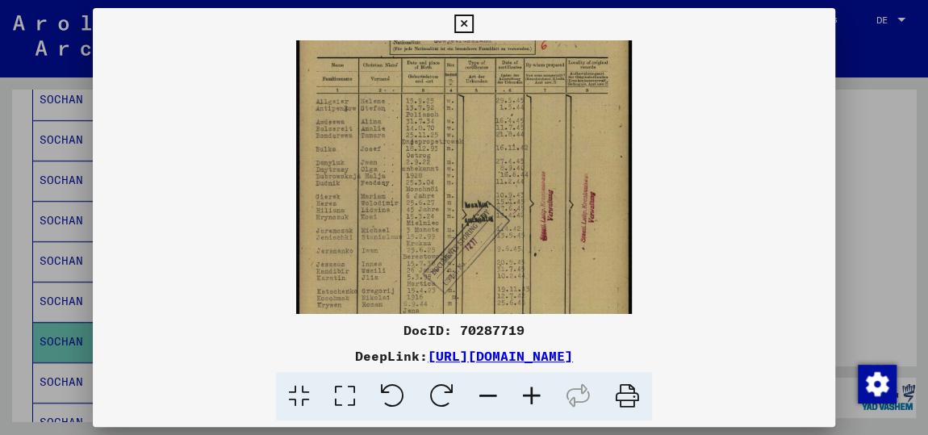
drag, startPoint x: 386, startPoint y: 148, endPoint x: 372, endPoint y: 236, distance: 89.8
click at [372, 236] on img at bounding box center [464, 177] width 336 height 475
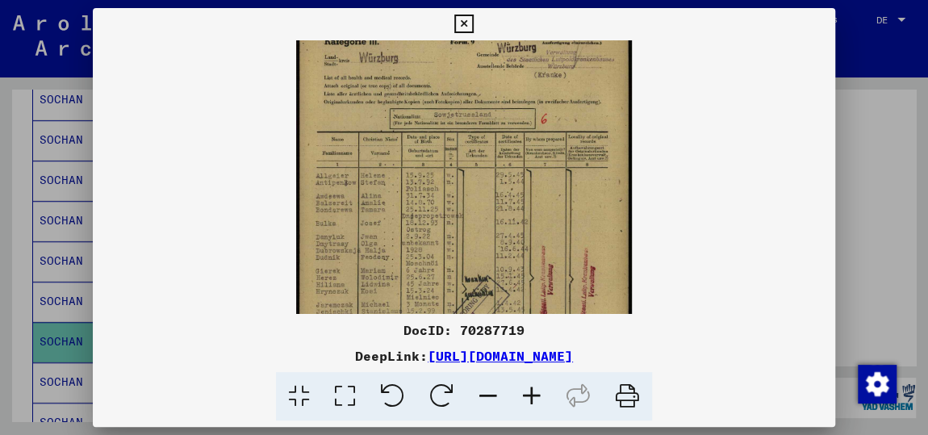
scroll to position [23, 0]
drag, startPoint x: 423, startPoint y: 113, endPoint x: 413, endPoint y: 186, distance: 74.1
click at [413, 186] on img at bounding box center [464, 254] width 336 height 475
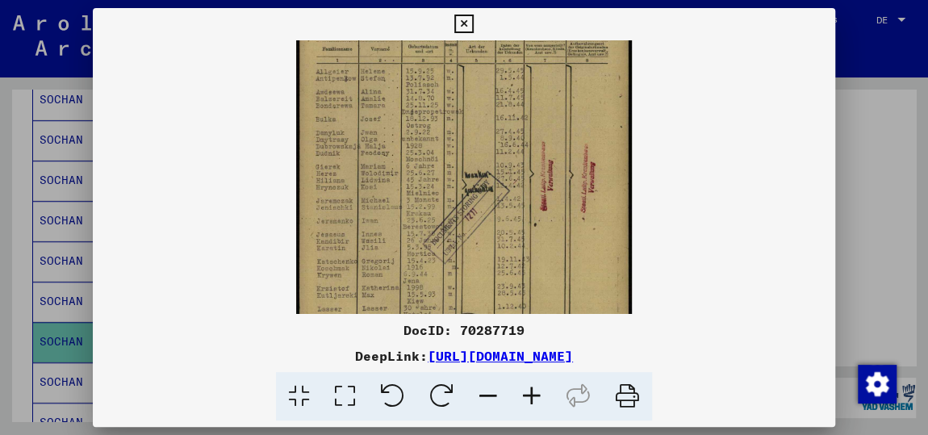
drag, startPoint x: 506, startPoint y: 227, endPoint x: 517, endPoint y: 118, distance: 110.3
click at [517, 120] on img at bounding box center [464, 147] width 336 height 475
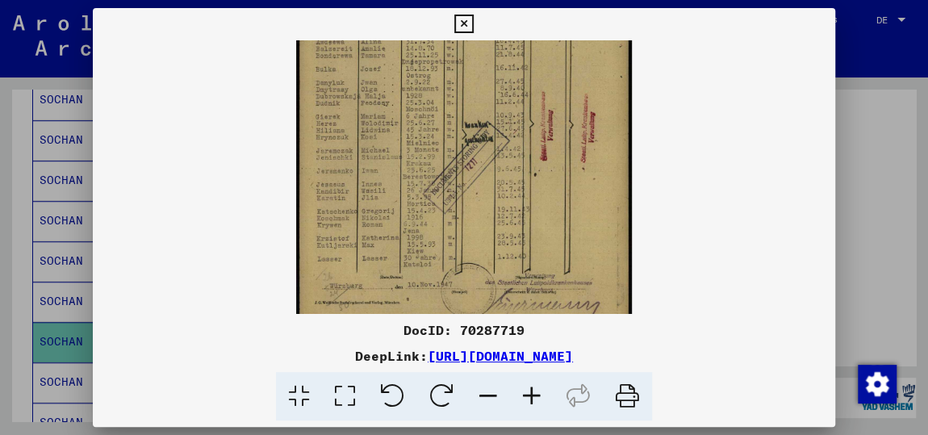
scroll to position [182, 0]
drag, startPoint x: 515, startPoint y: 223, endPoint x: 519, endPoint y: 182, distance: 40.5
click at [519, 182] on img at bounding box center [464, 95] width 336 height 475
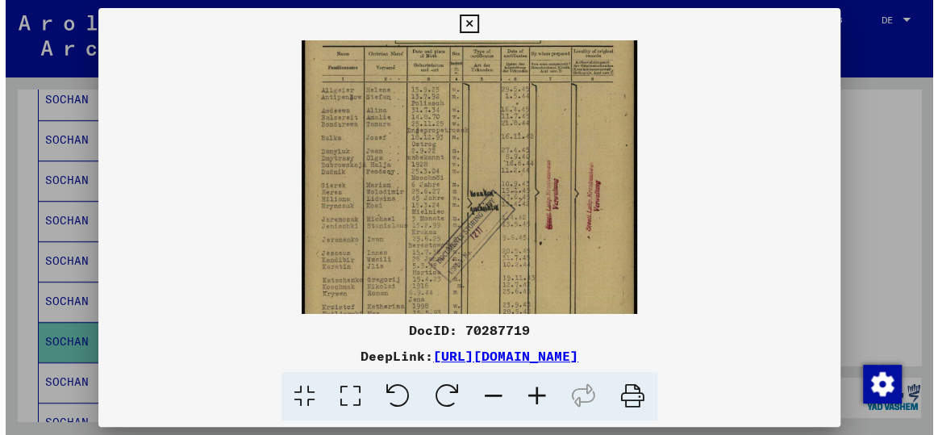
scroll to position [107, 0]
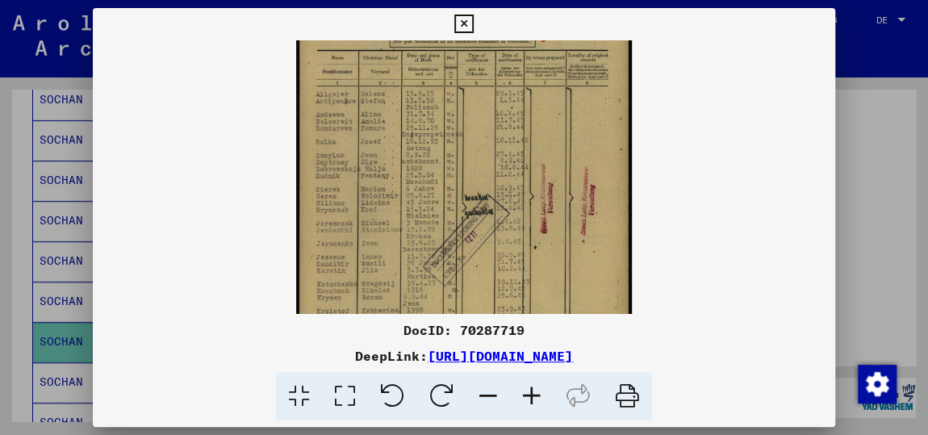
drag, startPoint x: 509, startPoint y: 166, endPoint x: 490, endPoint y: 236, distance: 72.8
click at [490, 236] on img at bounding box center [464, 170] width 336 height 475
click at [461, 25] on icon at bounding box center [463, 24] width 19 height 19
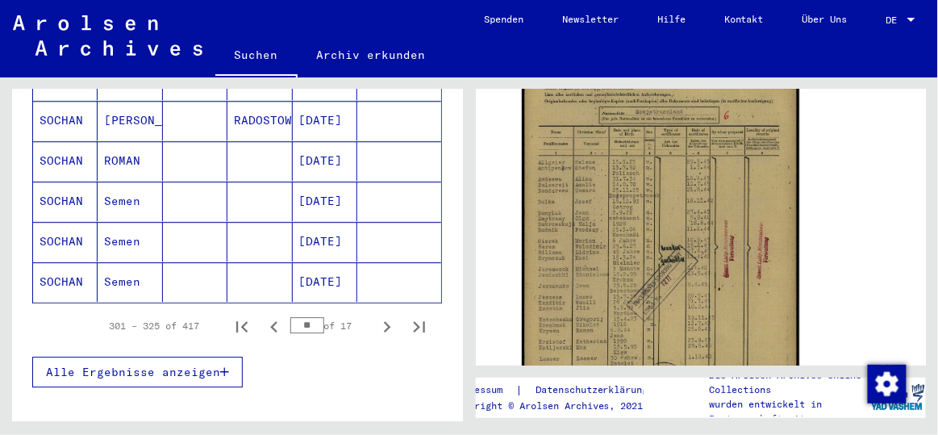
scroll to position [1026, 0]
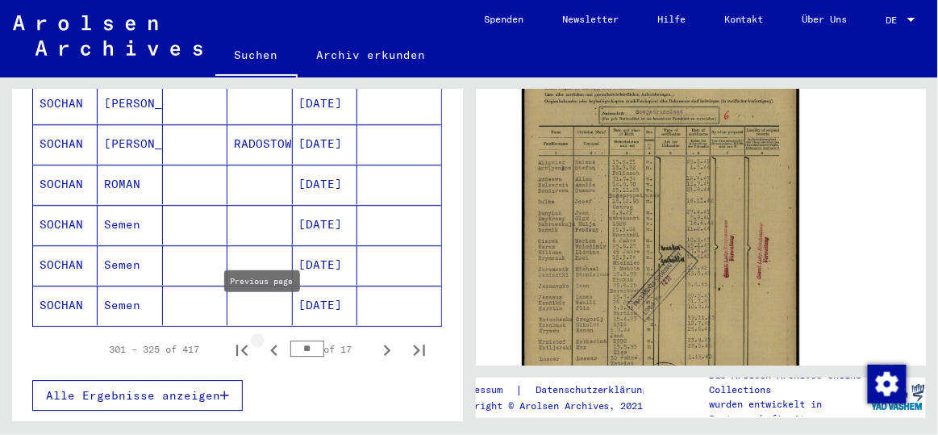
click at [263, 339] on icon "Previous page" at bounding box center [274, 350] width 23 height 23
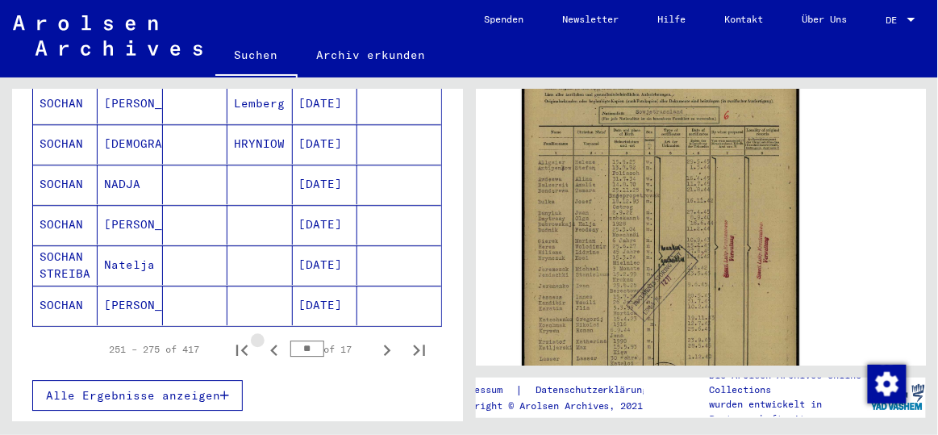
click at [263, 339] on icon "Previous page" at bounding box center [274, 350] width 23 height 23
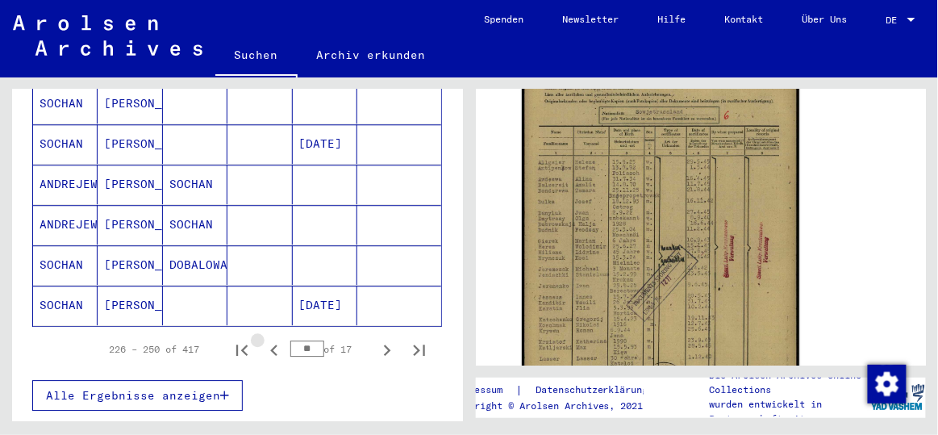
click at [263, 339] on icon "Previous page" at bounding box center [274, 350] width 23 height 23
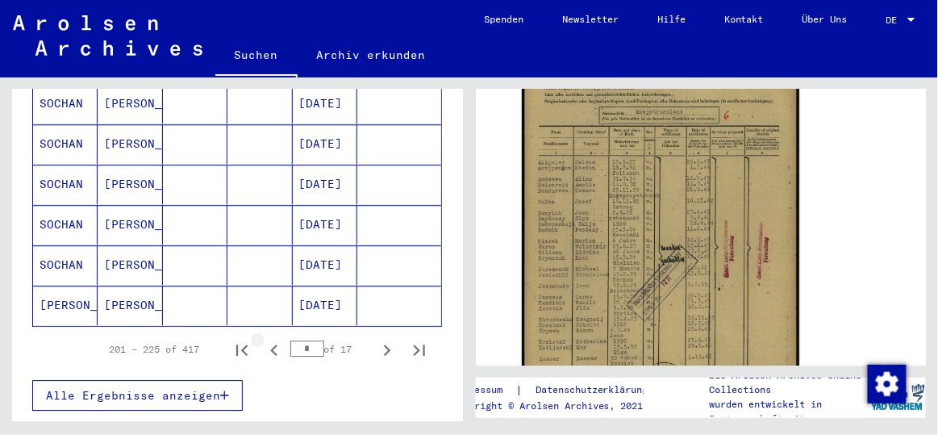
click at [263, 339] on icon "Previous page" at bounding box center [274, 350] width 23 height 23
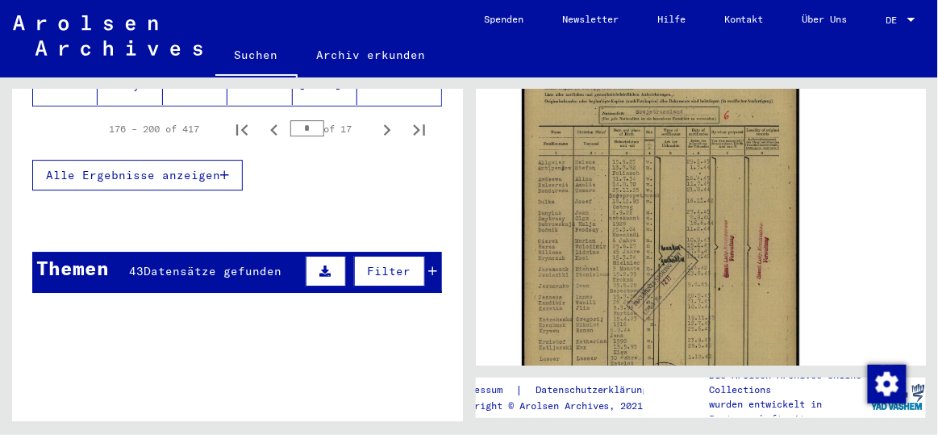
scroll to position [1099, 0]
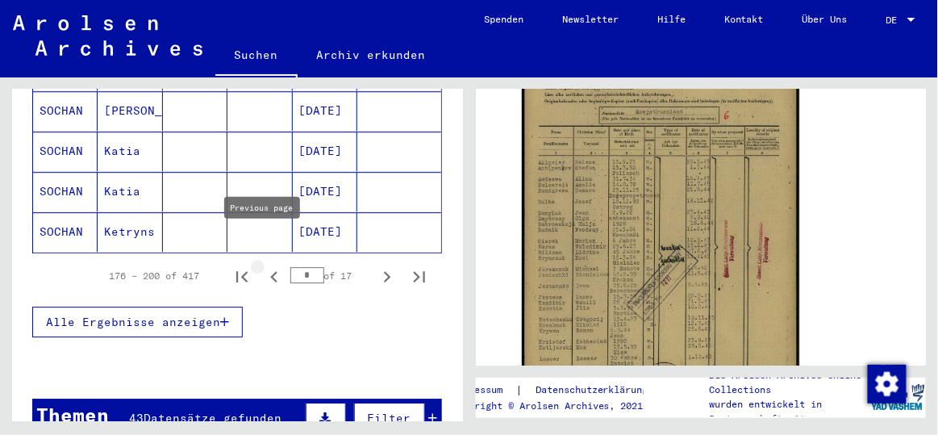
click at [264, 265] on icon "Previous page" at bounding box center [274, 276] width 23 height 23
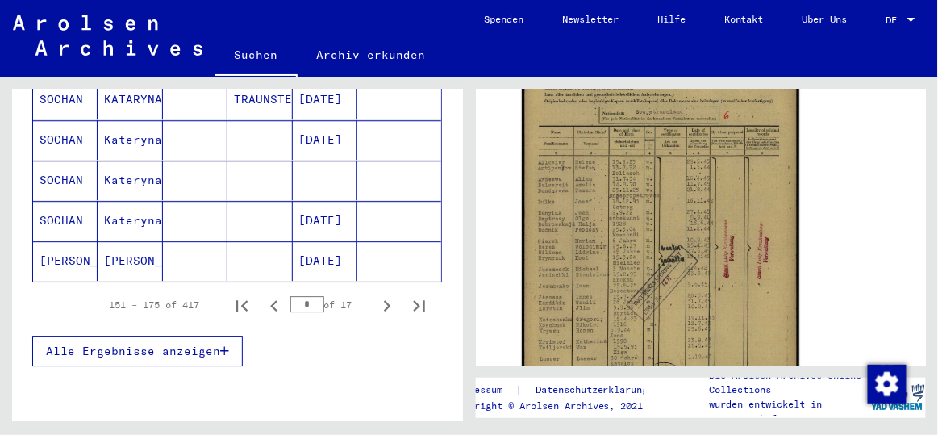
scroll to position [1173, 0]
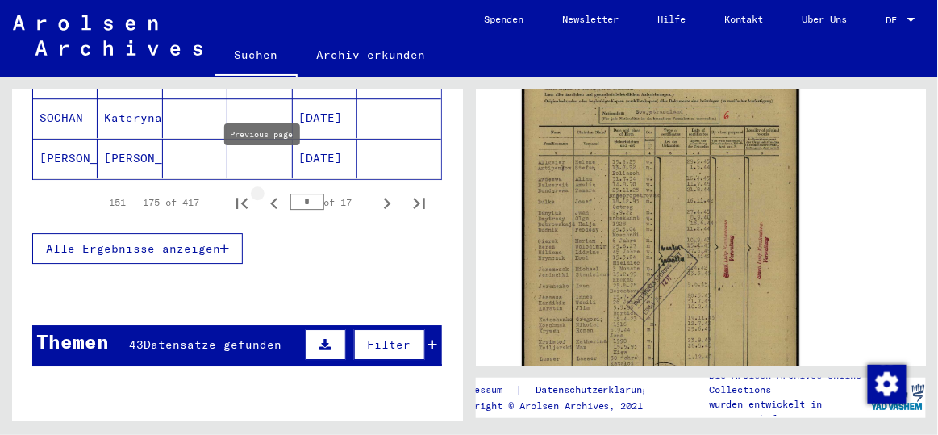
click at [265, 192] on icon "Previous page" at bounding box center [274, 203] width 23 height 23
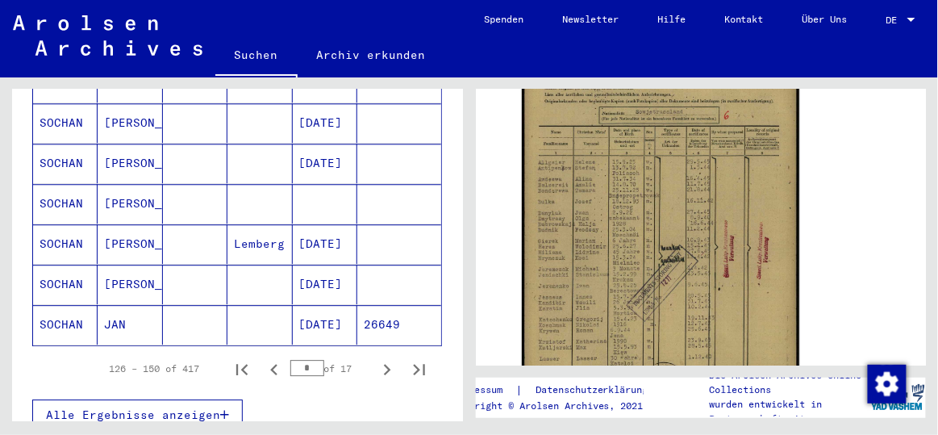
scroll to position [1246, 0]
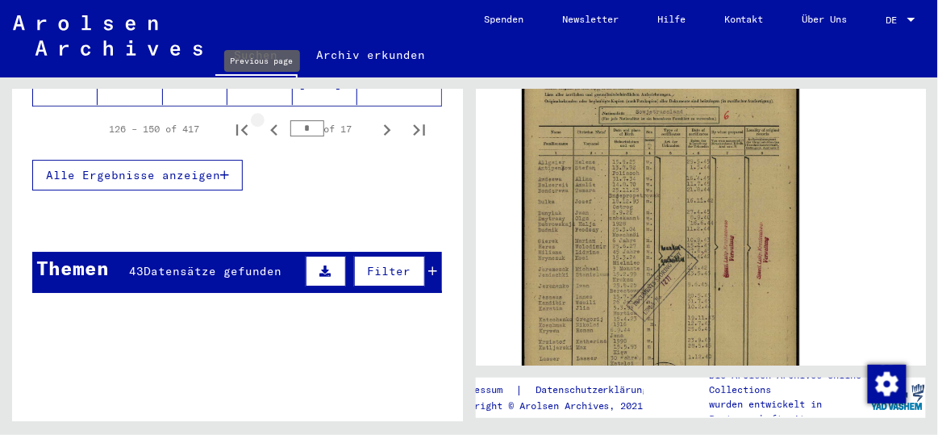
click at [270, 124] on icon "Previous page" at bounding box center [273, 129] width 7 height 11
type input "*"
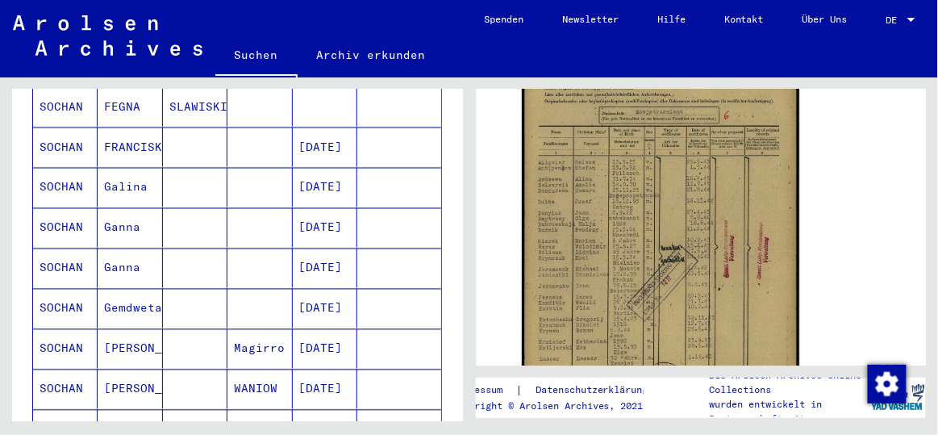
scroll to position [733, 0]
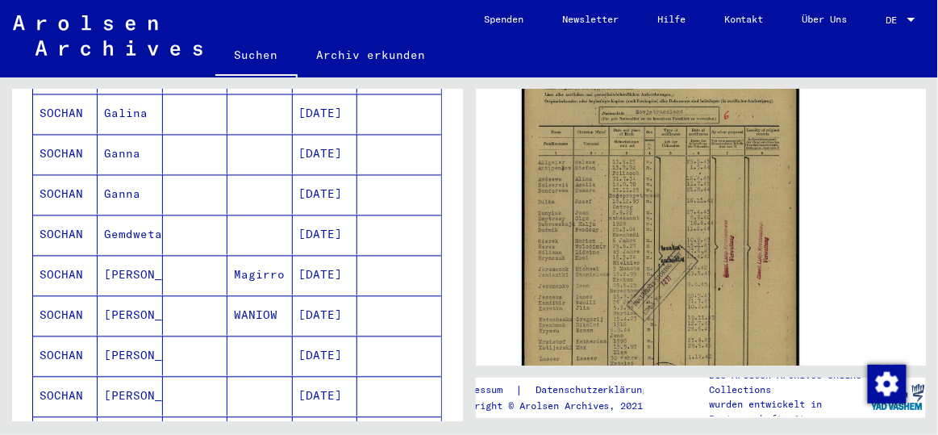
click at [120, 256] on mat-cell "[PERSON_NAME]" at bounding box center [130, 276] width 65 height 40
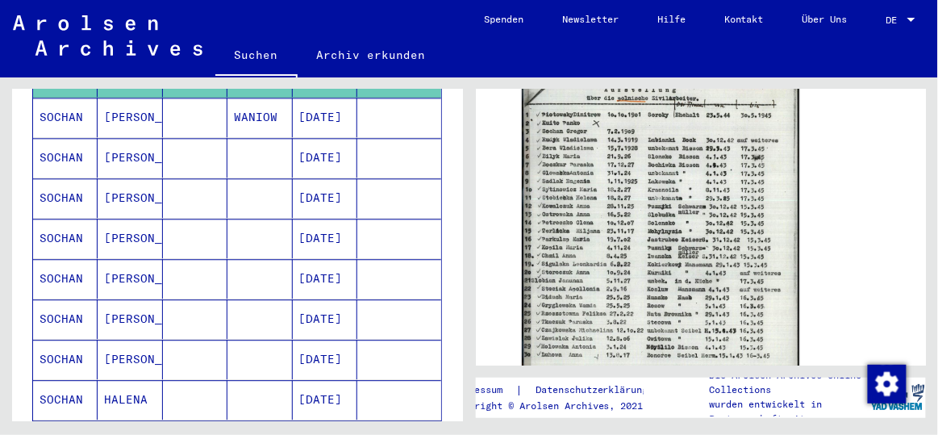
scroll to position [953, 0]
